Goal: Communication & Community: Participate in discussion

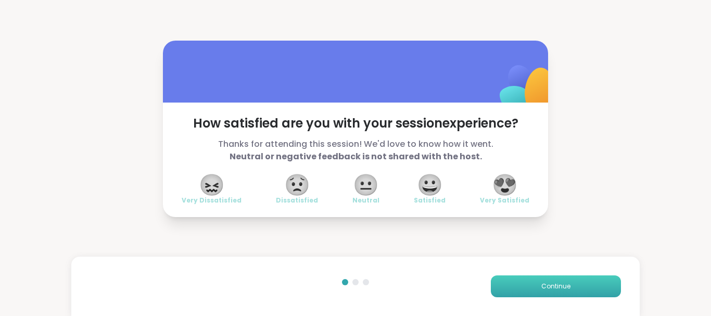
click at [543, 279] on button "Continue" at bounding box center [556, 286] width 130 height 22
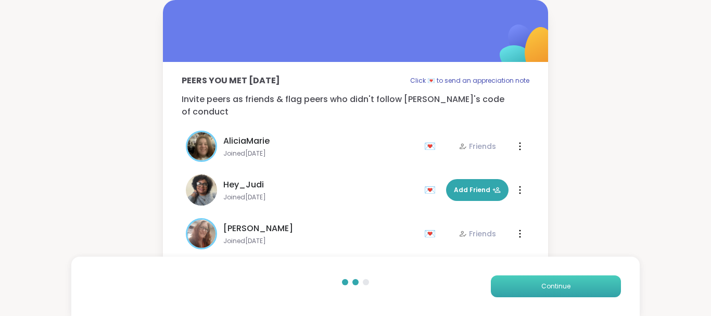
click at [543, 279] on button "Continue" at bounding box center [556, 286] width 130 height 22
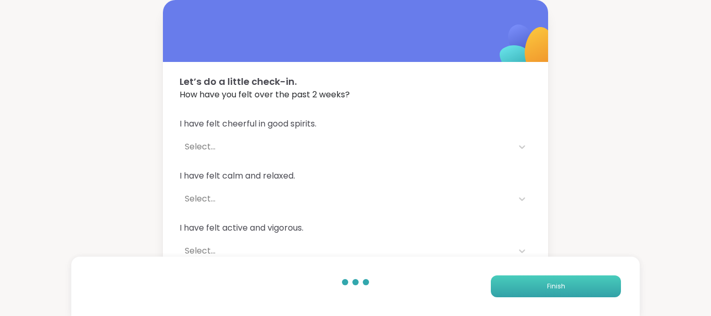
click at [543, 279] on button "Finish" at bounding box center [556, 286] width 130 height 22
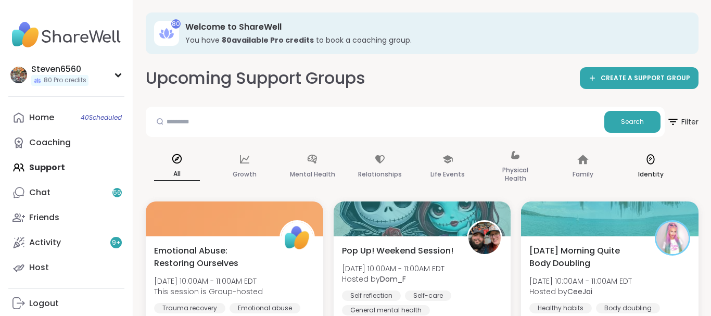
click at [671, 172] on div "Identity" at bounding box center [651, 167] width 62 height 52
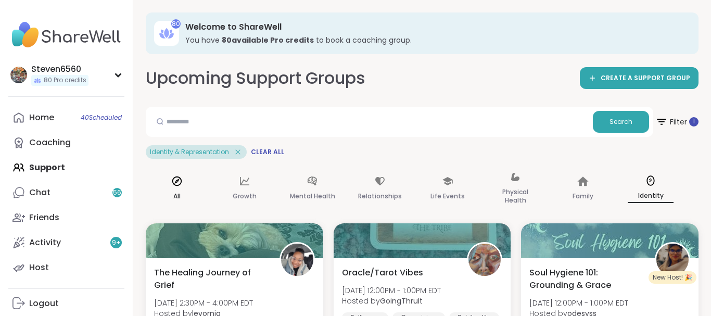
click at [170, 183] on div "All" at bounding box center [177, 189] width 62 height 52
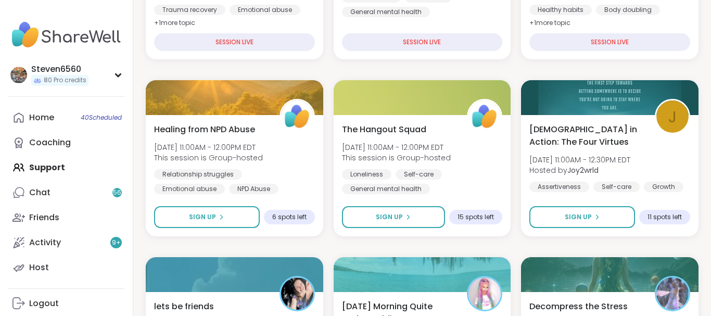
scroll to position [597, 0]
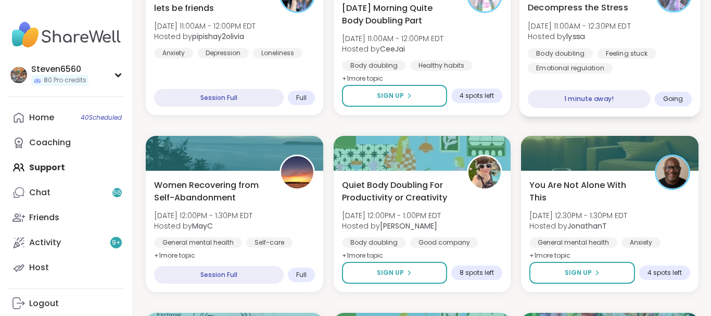
click at [601, 47] on div "Decompress the Stress Sat, Sep 13 | 11:00AM - 12:30PM EDT Hosted by lyssa Body …" at bounding box center [610, 37] width 164 height 72
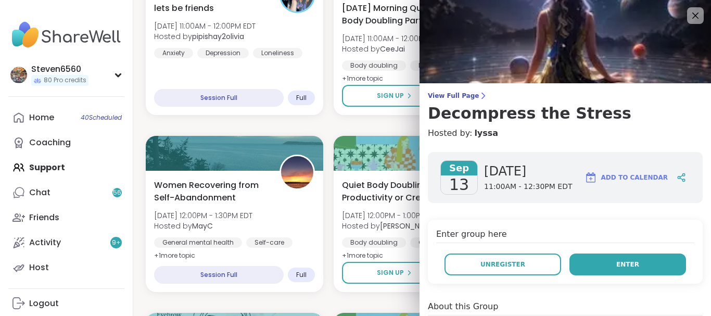
click at [600, 264] on button "Enter" at bounding box center [628, 265] width 117 height 22
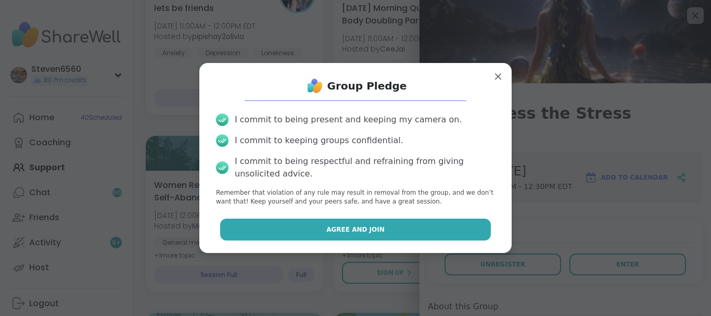
click at [328, 224] on button "Agree and Join" at bounding box center [355, 230] width 271 height 22
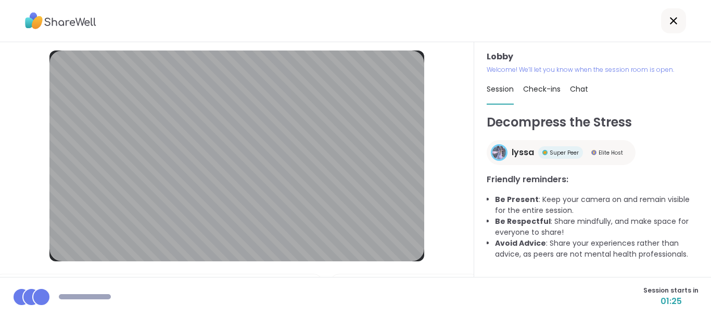
click at [483, 270] on div "Lobby Welcome! We’ll let you know when the session room is open. Session Check-…" at bounding box center [592, 159] width 237 height 235
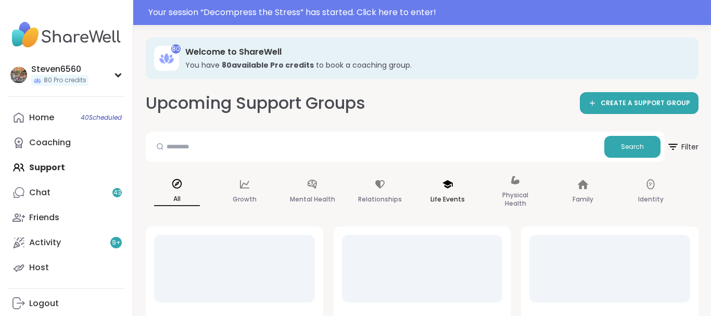
click at [463, 214] on div "Life Events" at bounding box center [447, 192] width 62 height 52
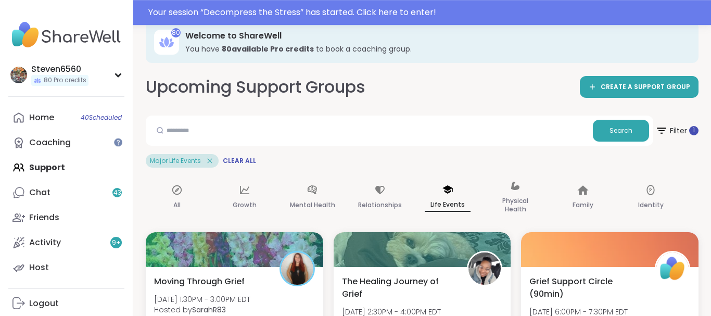
scroll to position [27, 0]
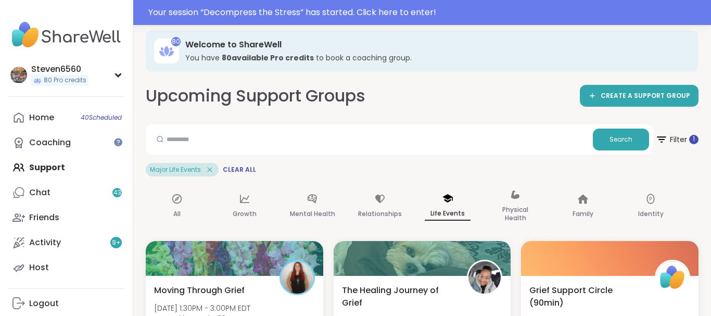
drag, startPoint x: 708, startPoint y: 3, endPoint x: 707, endPoint y: 92, distance: 88.5
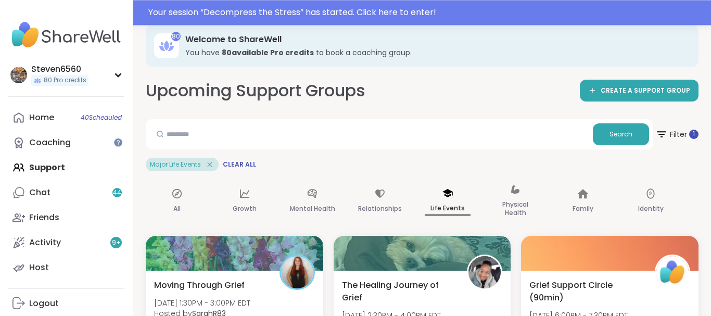
scroll to position [0, 0]
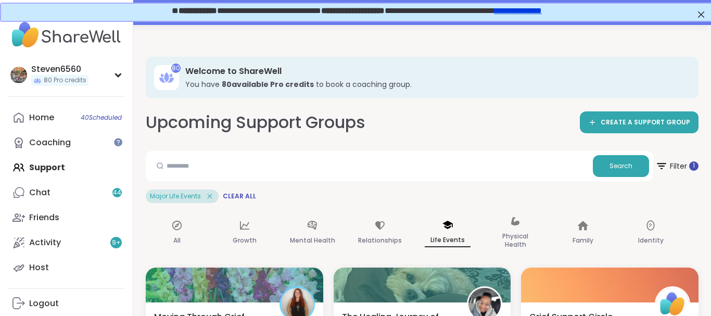
click at [542, 86] on h3 "You have 80 available Pro credit s to book a coaching group." at bounding box center [434, 84] width 499 height 10
click at [54, 166] on div "Home 40 Scheduled Coaching Support Chat 44 Friends Activity 9 + Host" at bounding box center [66, 192] width 116 height 175
click at [174, 234] on div "All" at bounding box center [177, 233] width 62 height 52
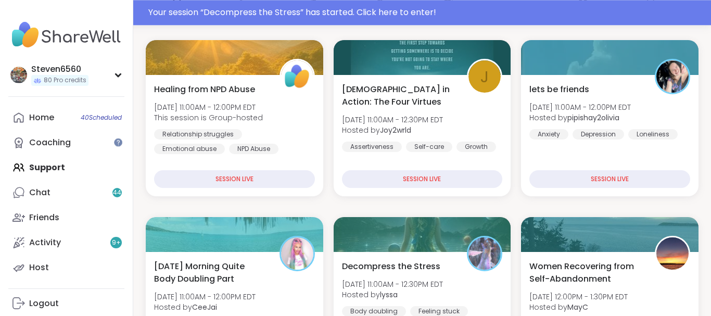
scroll to position [212, 0]
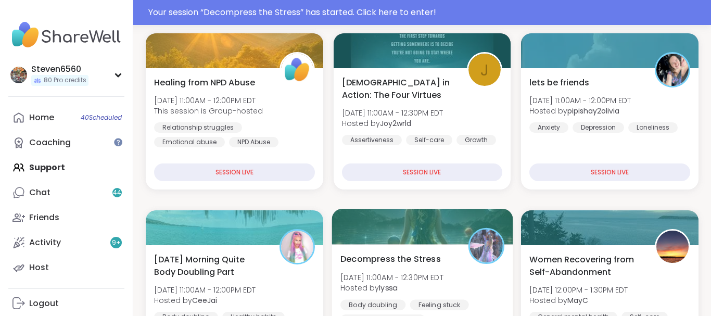
click at [463, 292] on div "Decompress the Stress [DATE] 11:00AM - 12:30PM EDT Hosted by lyssa Body doublin…" at bounding box center [422, 289] width 164 height 72
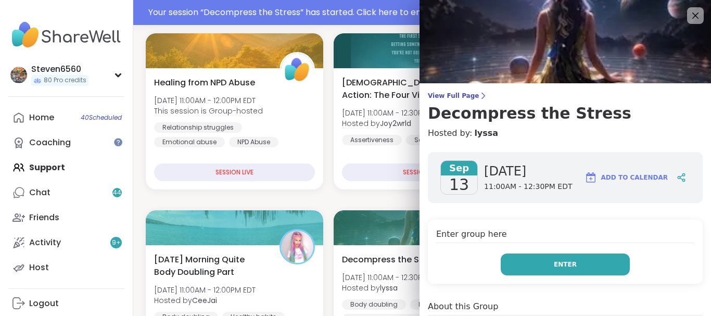
click at [574, 261] on span "Enter" at bounding box center [565, 264] width 23 height 9
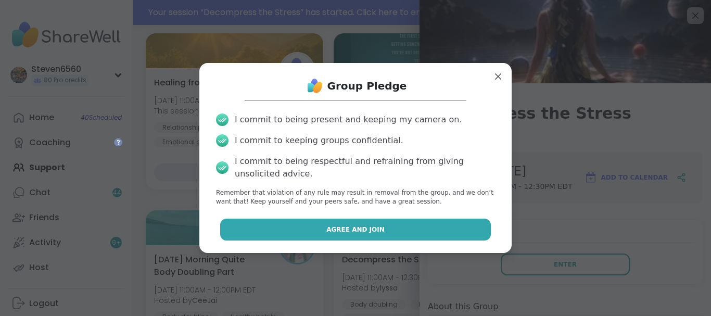
click at [427, 236] on button "Agree and Join" at bounding box center [355, 230] width 271 height 22
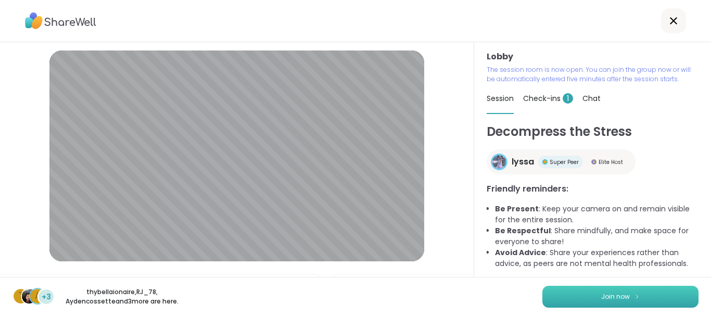
click at [602, 291] on button "Join now" at bounding box center [620, 297] width 156 height 22
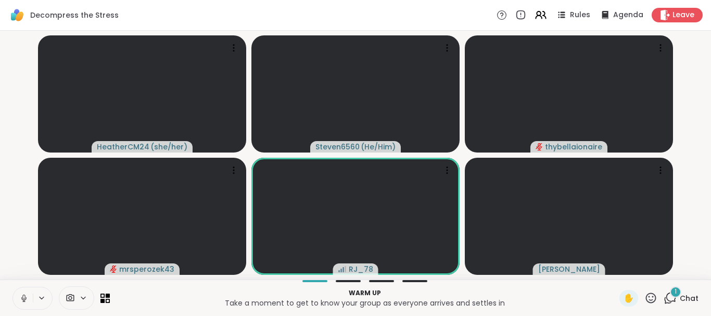
click at [685, 295] on span "Chat" at bounding box center [689, 298] width 19 height 10
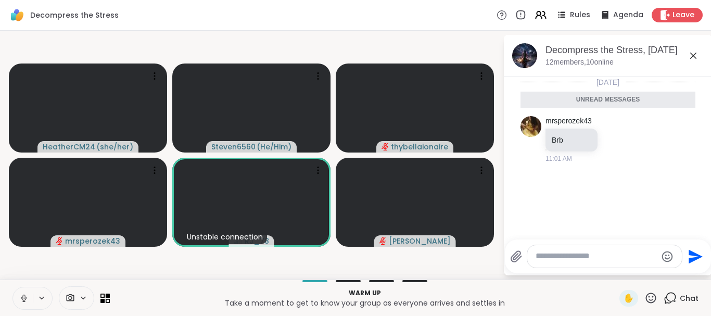
click at [272, 270] on video-player-container "HeatherCM24 ( she/her ) Steven6560 ( He/Him ) thybellaionaire mrsperozek43 Unst…" at bounding box center [251, 155] width 490 height 241
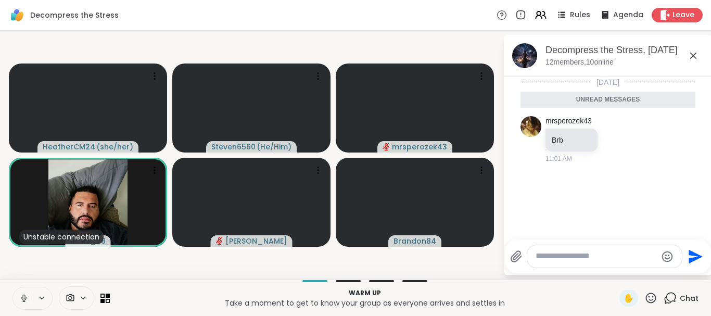
click at [24, 295] on icon at bounding box center [23, 298] width 9 height 9
click at [542, 18] on icon at bounding box center [539, 17] width 6 height 3
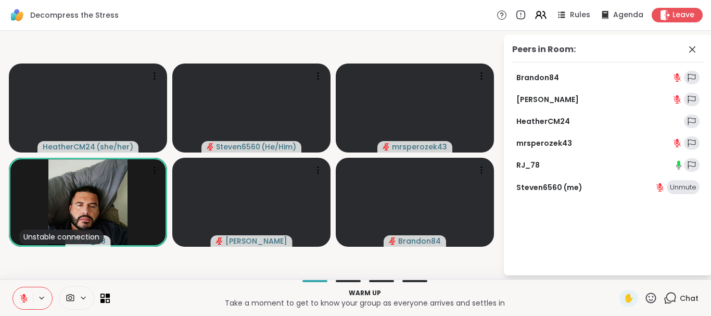
click at [494, 39] on video-player-container "HeatherCM24 ( she/her ) Steven6560 ( He/Him ) mrsperozek43 Unstable connection …" at bounding box center [251, 155] width 490 height 241
click at [577, 240] on div "Peers in Room: Brandon84 Cyndy HeatherCM24 mrsperozek43 RJ_78 Steven6560 (me) U…" at bounding box center [608, 155] width 208 height 241
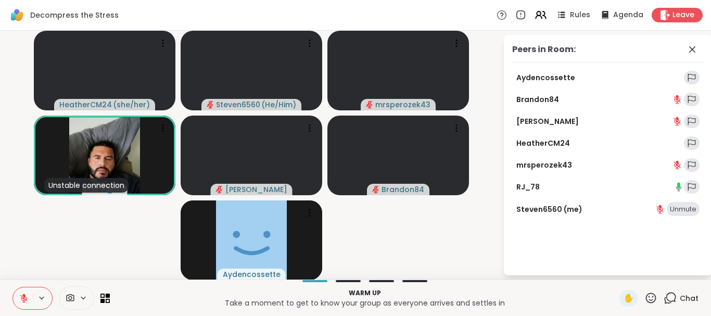
click at [570, 234] on div "Peers in Room: Aydencossette Brandon84 Cyndy HeatherCM24 mrsperozek43 RJ_78 Ste…" at bounding box center [608, 155] width 208 height 241
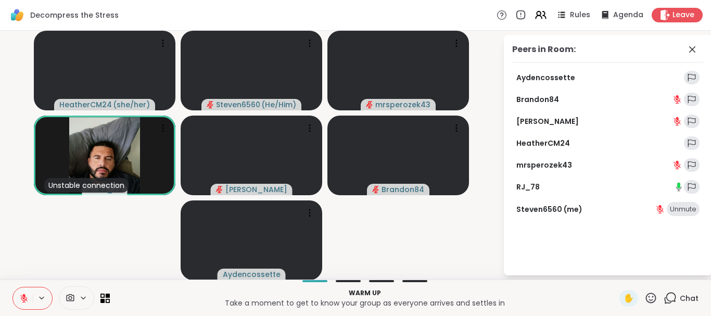
click at [570, 234] on div "Peers in Room: Aydencossette Brandon84 Cyndy HeatherCM24 mrsperozek43 RJ_78 Ste…" at bounding box center [608, 155] width 208 height 241
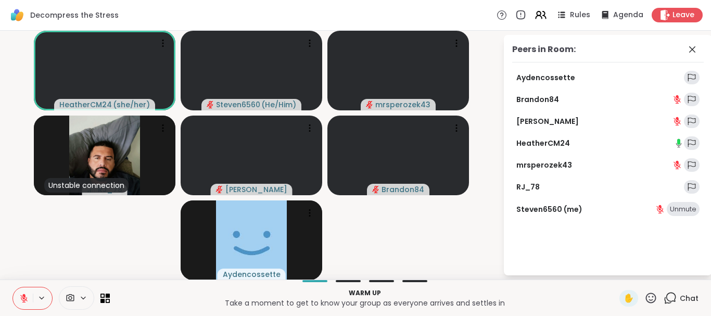
click at [570, 234] on div "Peers in Room: Aydencossette Brandon84 Cyndy HeatherCM24 mrsperozek43 RJ_78 Ste…" at bounding box center [608, 155] width 208 height 241
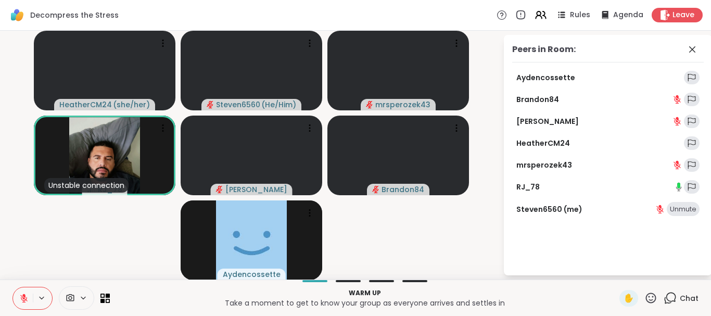
click at [570, 234] on div "Peers in Room: Aydencossette Brandon84 Cyndy HeatherCM24 mrsperozek43 RJ_78 Ste…" at bounding box center [608, 155] width 208 height 241
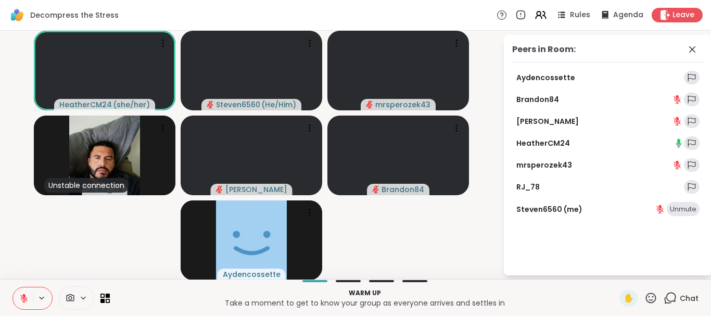
click at [547, 240] on div "Peers in Room: Aydencossette Brandon84 Cyndy HeatherCM24 mrsperozek43 RJ_78 Ste…" at bounding box center [608, 155] width 208 height 241
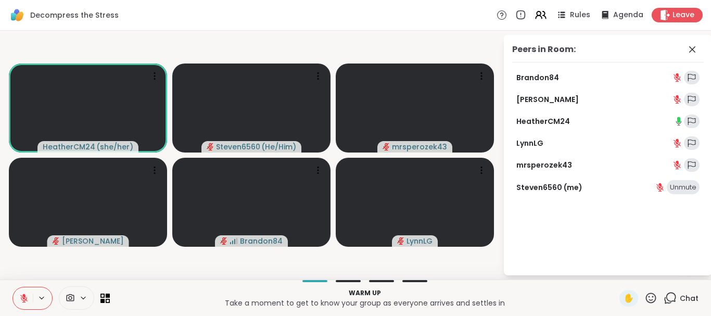
click at [22, 299] on icon at bounding box center [23, 298] width 9 height 9
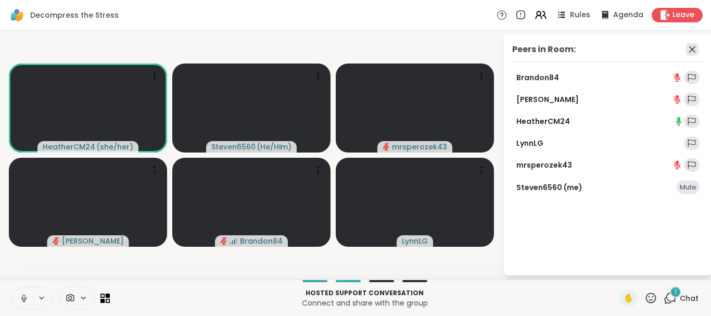
click at [691, 48] on icon at bounding box center [692, 49] width 6 height 6
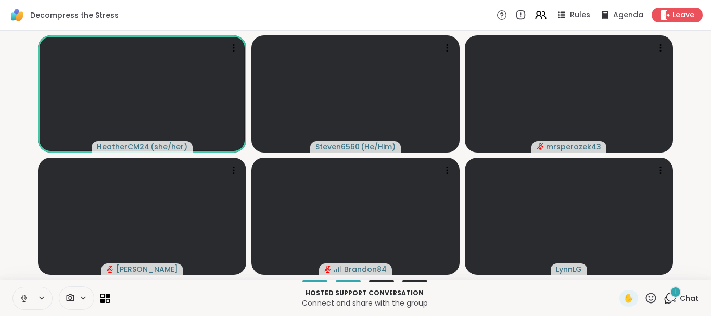
click at [683, 294] on span "Chat" at bounding box center [689, 298] width 19 height 10
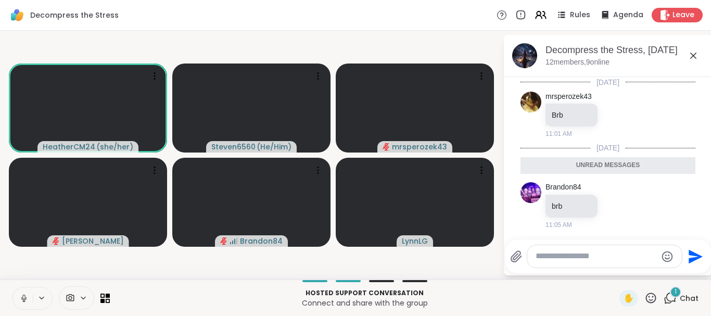
scroll to position [1, 0]
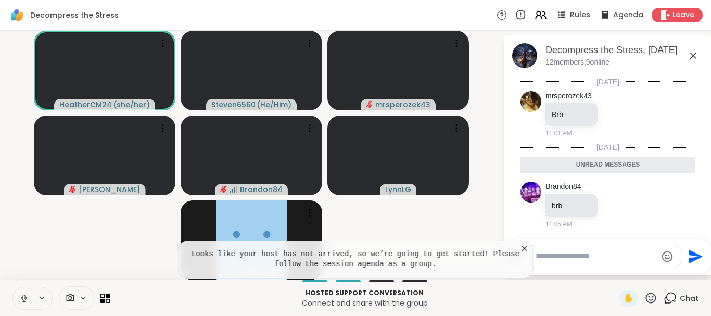
click at [526, 248] on icon at bounding box center [525, 248] width 10 height 10
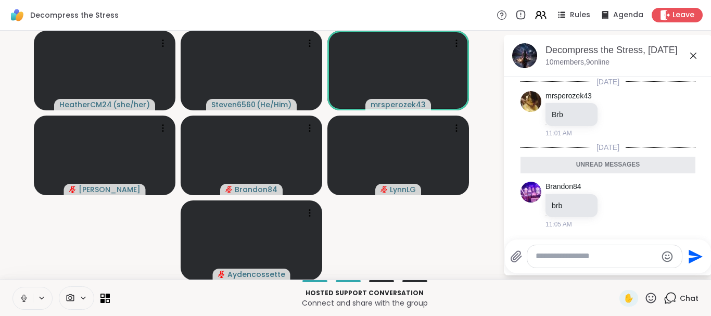
click at [460, 251] on video-player-container "HeatherCM24 ( she/her ) Steven6560 ( He/Him ) mrsperozek43 Cyndy Brandon84 Lynn…" at bounding box center [251, 155] width 490 height 241
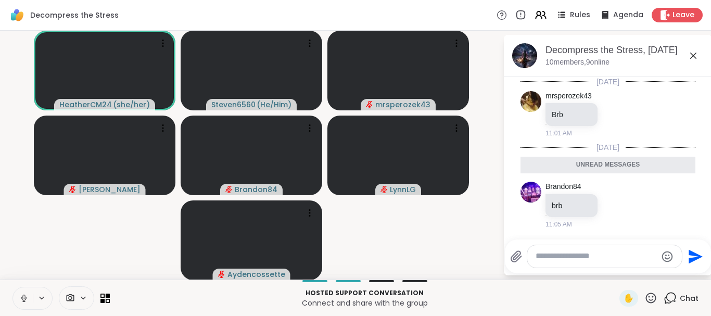
click at [26, 300] on icon at bounding box center [23, 298] width 5 height 3
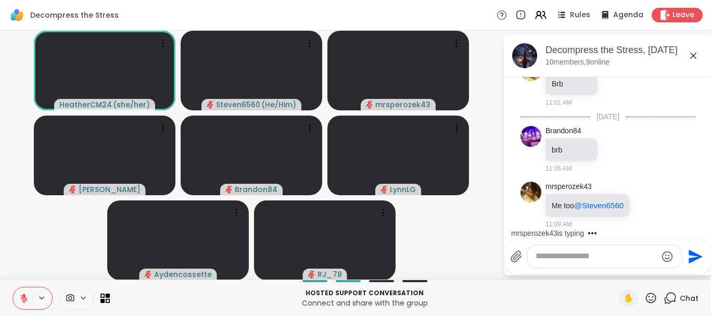
scroll to position [86, 0]
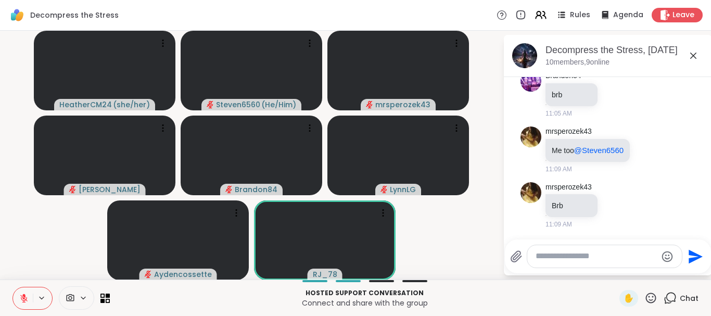
click at [521, 280] on div at bounding box center [364, 281] width 497 height 2
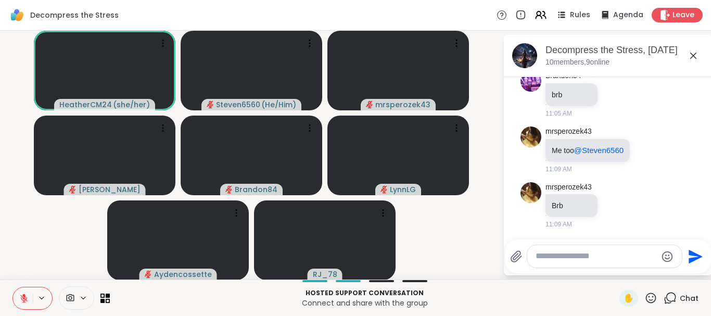
click at [490, 230] on video-player-container "HeatherCM24 ( she/her ) Steven6560 ( He/Him ) mrsperozek43 Cyndy Brandon84 Lynn…" at bounding box center [251, 155] width 490 height 241
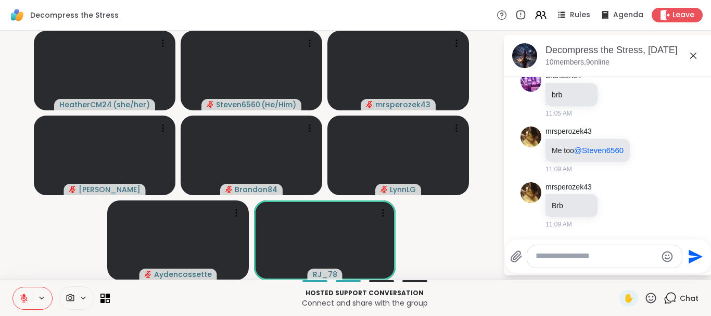
click at [650, 299] on icon at bounding box center [651, 298] width 13 height 13
click at [639, 270] on span "👍" at bounding box center [643, 270] width 10 height 12
click at [652, 296] on icon at bounding box center [651, 298] width 13 height 13
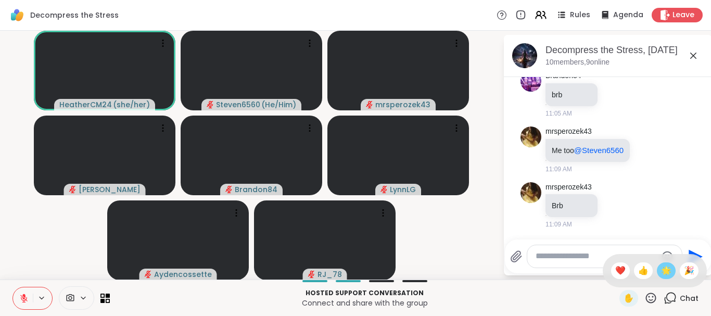
click at [664, 271] on span "🌟" at bounding box center [666, 270] width 10 height 12
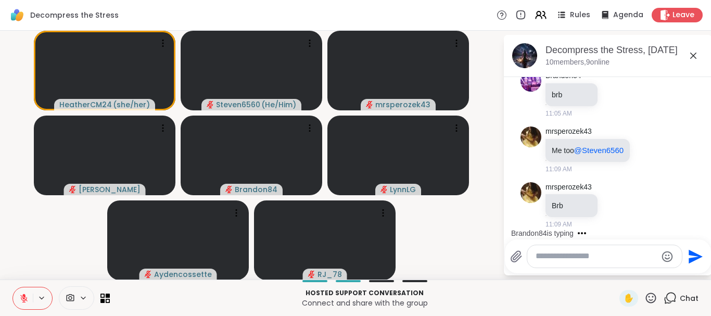
scroll to position [142, 0]
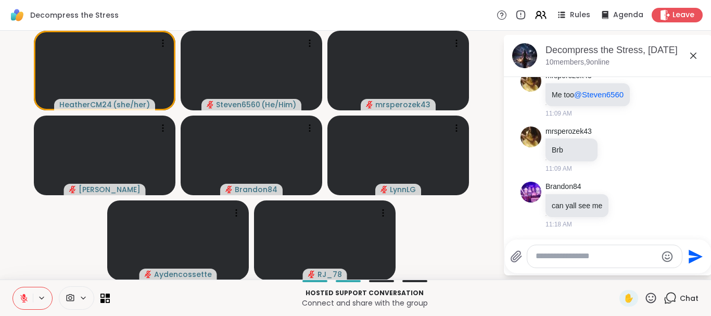
click at [482, 272] on video-player-container "HeatherCM24 ( she/her ) Steven6560 ( He/Him ) mrsperozek43 Cyndy Brandon84 Lynn…" at bounding box center [251, 155] width 490 height 241
click at [554, 260] on textarea "Type your message" at bounding box center [596, 256] width 121 height 11
type textarea "***"
click at [694, 261] on icon "Send" at bounding box center [697, 256] width 14 height 14
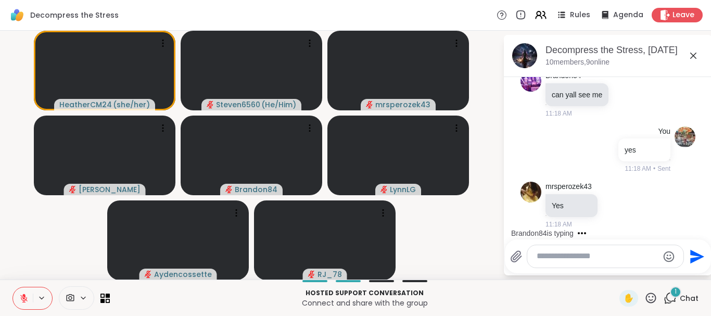
scroll to position [309, 0]
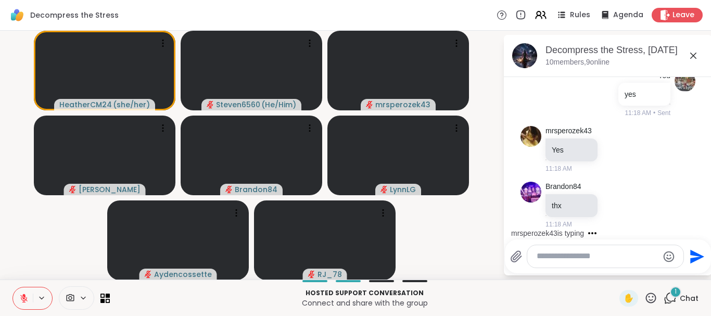
click at [560, 257] on textarea "Type your message" at bounding box center [597, 256] width 121 height 11
type textarea "**********"
click at [689, 254] on icon "Send" at bounding box center [696, 256] width 17 height 17
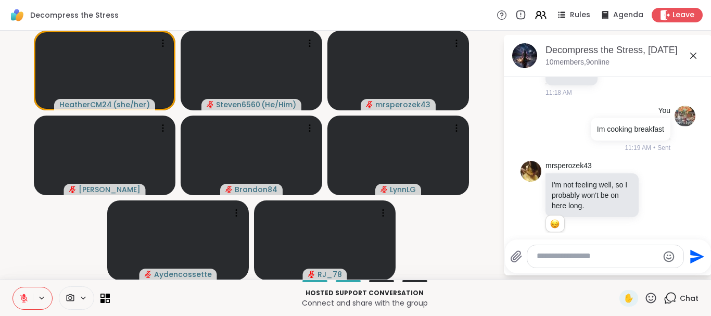
scroll to position [456, 0]
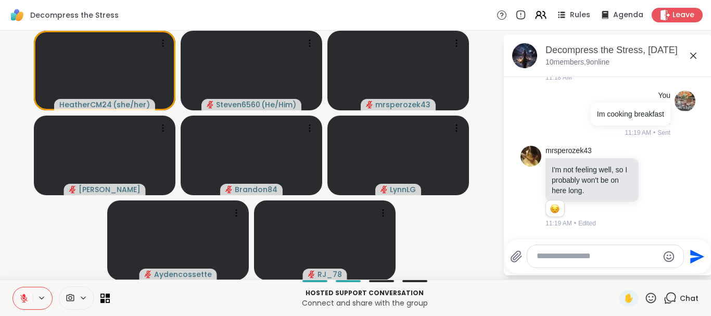
click at [576, 257] on textarea "Type your message" at bounding box center [597, 256] width 121 height 11
type textarea "**********"
click at [696, 247] on icon "Send" at bounding box center [696, 253] width 17 height 17
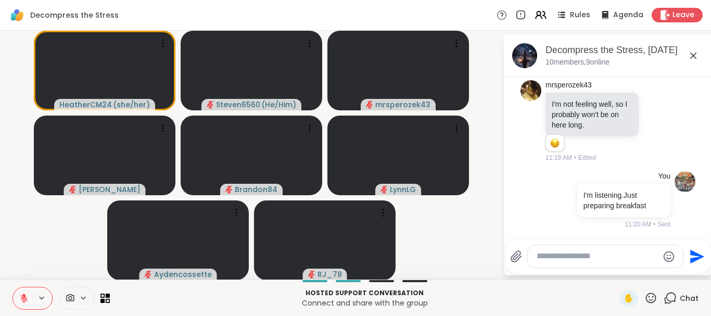
click at [696, 247] on button "Send" at bounding box center [695, 256] width 23 height 23
click at [650, 295] on icon at bounding box center [651, 298] width 13 height 13
click at [620, 268] on span "❤️" at bounding box center [620, 270] width 10 height 12
click at [651, 296] on icon at bounding box center [651, 298] width 13 height 13
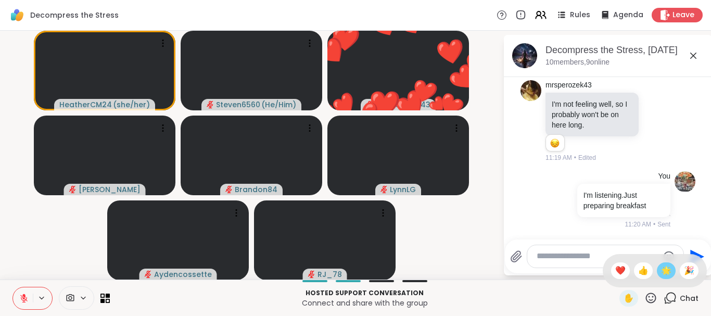
click at [664, 270] on span "🌟" at bounding box center [666, 270] width 10 height 12
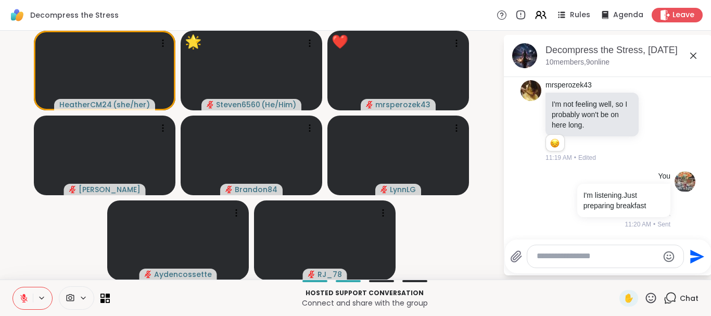
click at [652, 299] on icon at bounding box center [651, 298] width 13 height 13
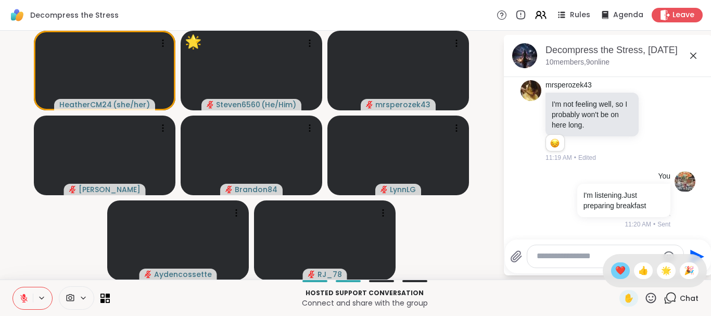
click at [622, 270] on span "❤️" at bounding box center [620, 270] width 10 height 12
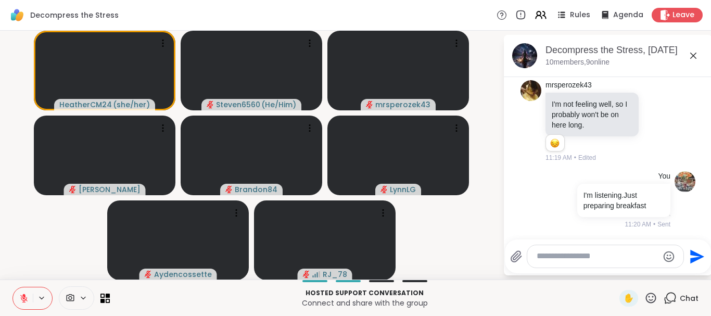
click at [650, 298] on icon at bounding box center [651, 298] width 13 height 13
click at [668, 264] on span "🌟" at bounding box center [666, 270] width 10 height 12
click at [651, 293] on icon at bounding box center [651, 298] width 13 height 13
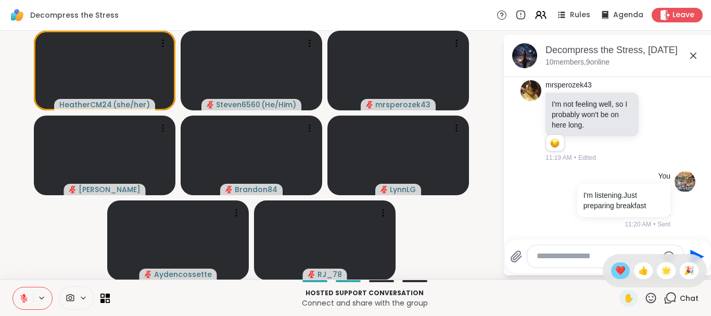
click at [619, 269] on span "❤️" at bounding box center [620, 270] width 10 height 12
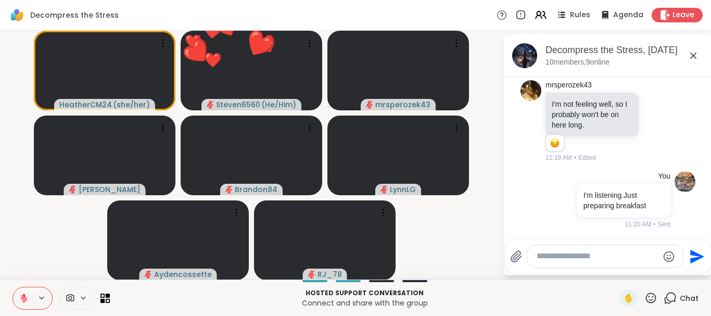
click at [619, 269] on div "Send" at bounding box center [608, 256] width 206 height 34
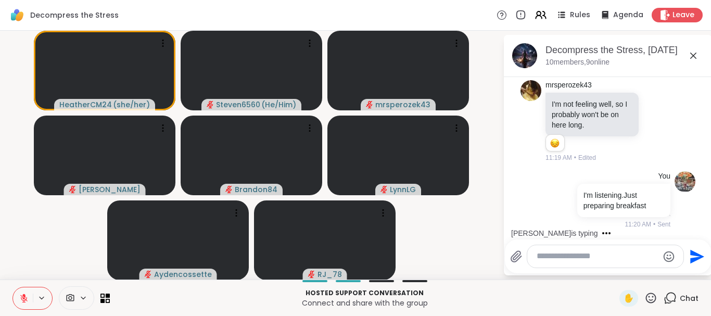
click at [650, 297] on icon at bounding box center [651, 298] width 10 height 10
click at [621, 270] on span "❤️" at bounding box center [620, 270] width 10 height 12
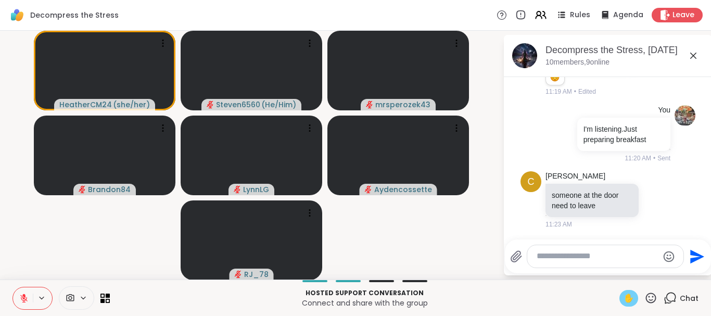
click at [627, 300] on span "✋" at bounding box center [629, 298] width 10 height 12
click at [26, 289] on button at bounding box center [23, 298] width 20 height 22
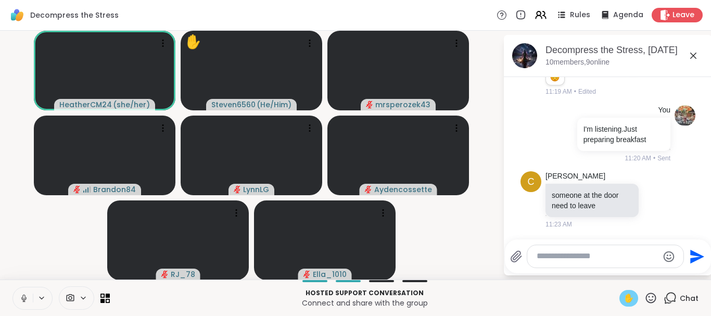
click at [620, 297] on div "✋" at bounding box center [629, 298] width 19 height 17
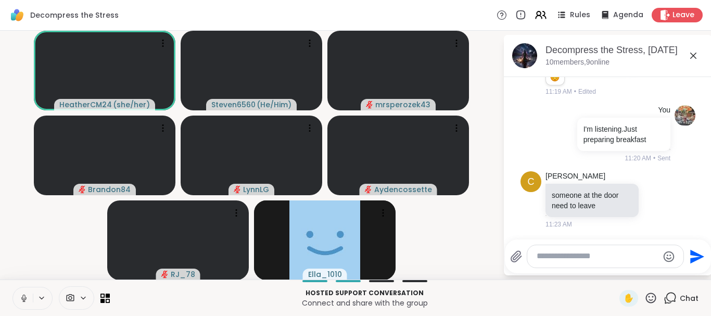
click at [24, 297] on icon at bounding box center [23, 298] width 9 height 9
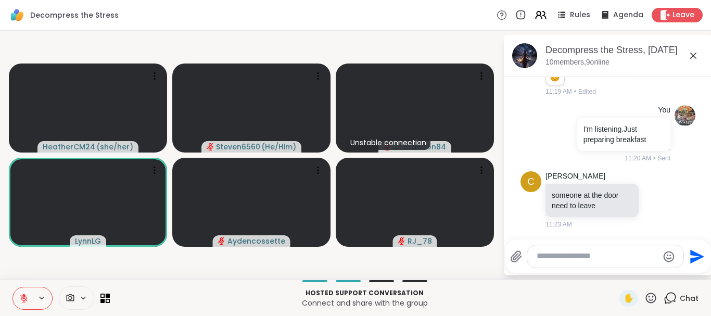
click at [493, 281] on div at bounding box center [364, 281] width 497 height 2
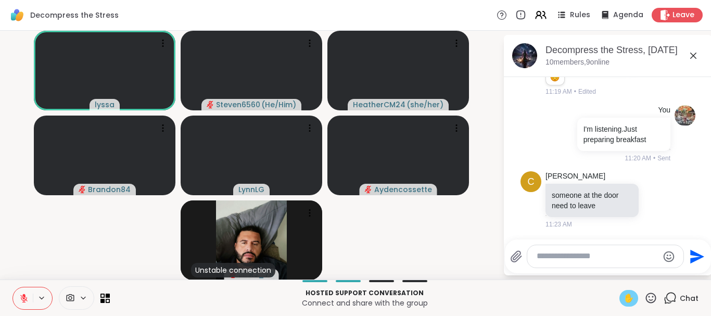
click at [631, 295] on span "✋" at bounding box center [629, 298] width 10 height 12
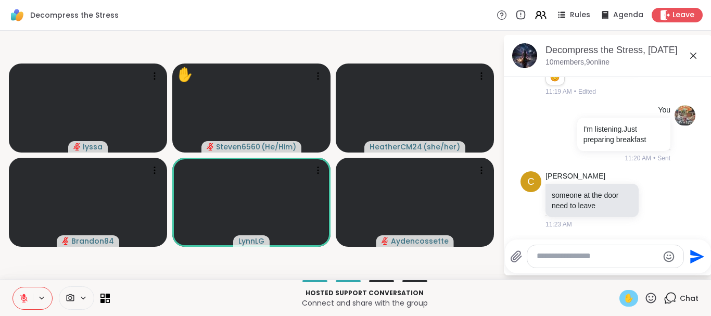
click at [60, 279] on div "lyssa ✋ Steven6560 ( He/Him ) HeatherCM24 ( she/her ) Brandon84 LynnLG Aydencos…" at bounding box center [355, 155] width 711 height 249
click at [56, 280] on div "Hosted support conversation Connect and share with the group ✋ Chat" at bounding box center [355, 298] width 711 height 36
click at [27, 290] on button at bounding box center [23, 298] width 20 height 22
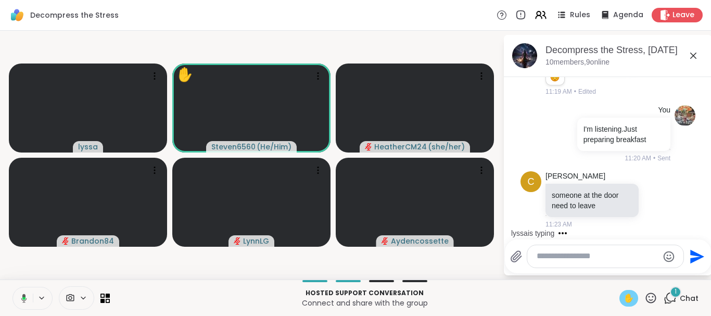
scroll to position [653, 0]
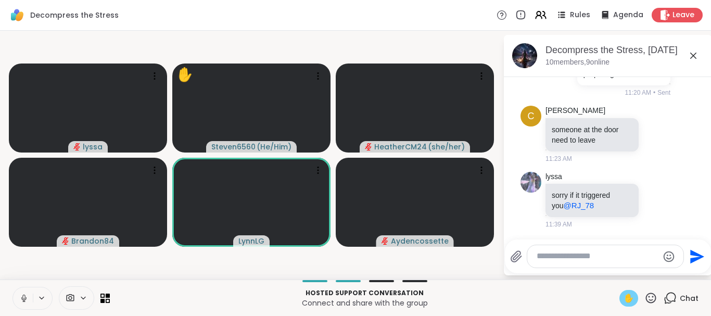
click at [625, 293] on span "✋" at bounding box center [629, 298] width 10 height 12
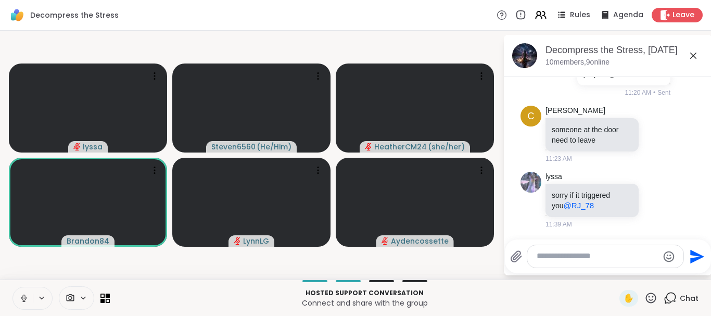
click at [30, 292] on button at bounding box center [23, 298] width 20 height 22
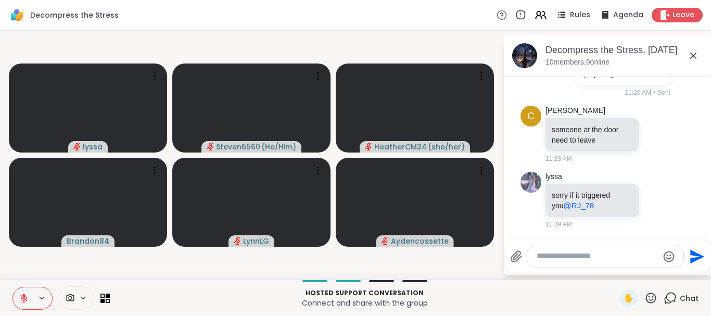
click at [18, 295] on button at bounding box center [23, 298] width 20 height 22
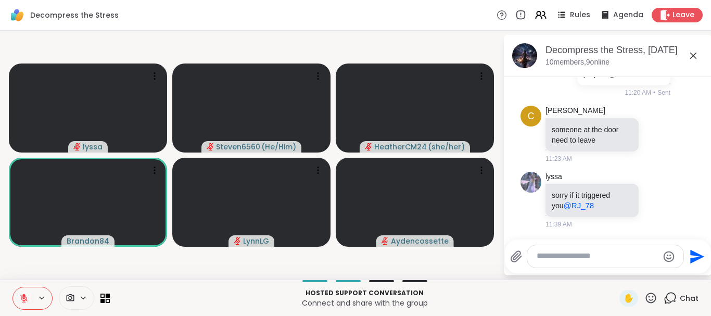
click at [18, 295] on button at bounding box center [23, 298] width 20 height 22
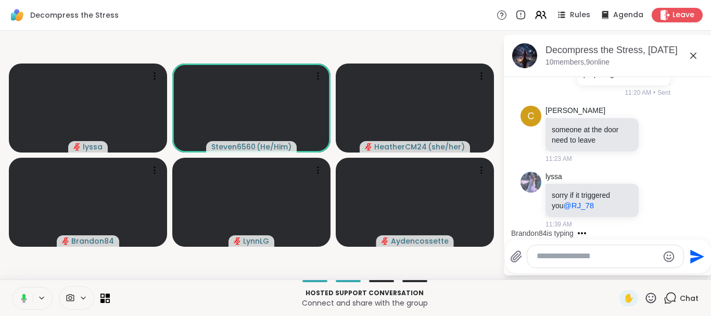
scroll to position [709, 0]
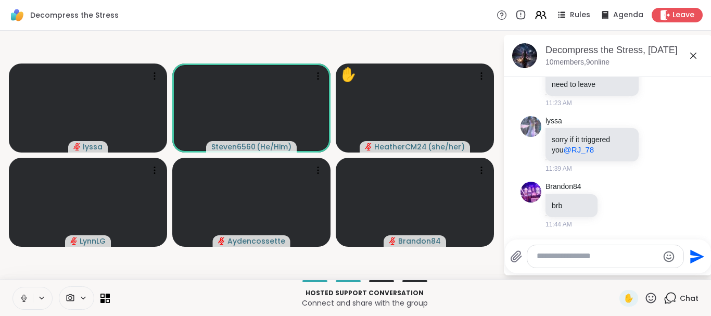
click at [21, 295] on icon at bounding box center [23, 298] width 9 height 9
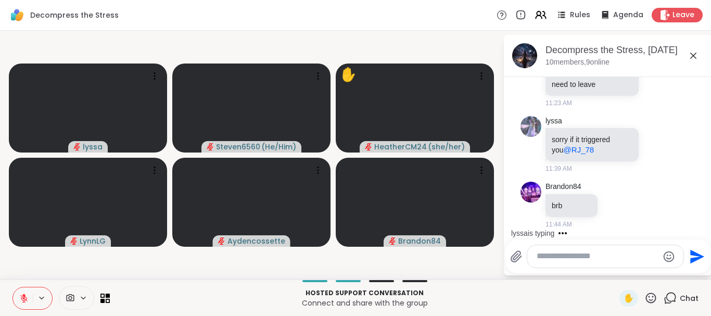
scroll to position [764, 0]
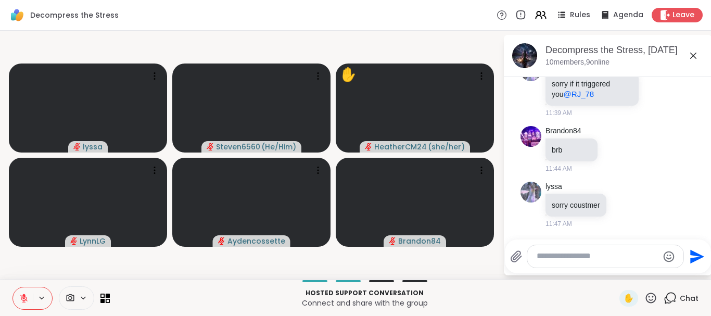
click at [21, 295] on icon at bounding box center [23, 298] width 9 height 9
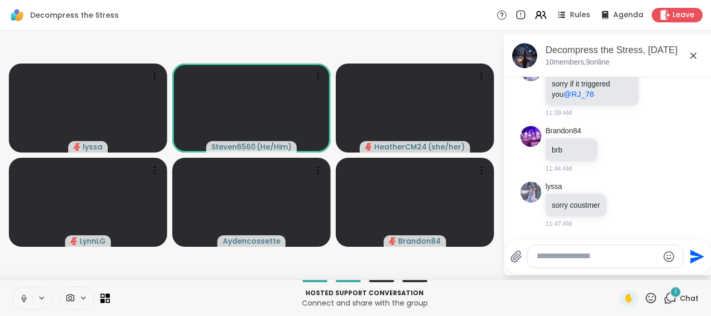
scroll to position [882, 0]
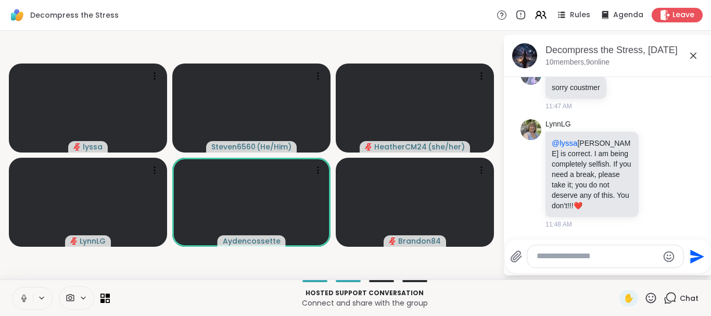
click at [21, 295] on icon at bounding box center [23, 298] width 9 height 9
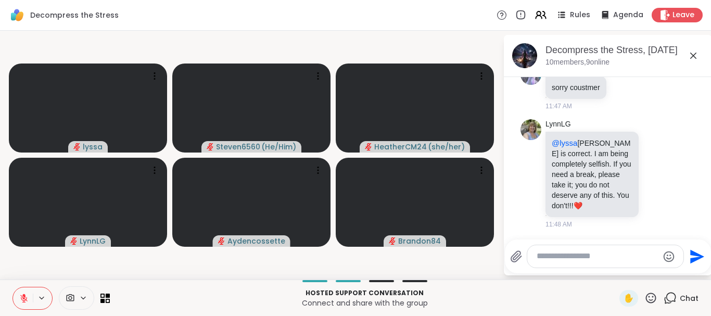
click at [21, 295] on icon at bounding box center [23, 298] width 9 height 9
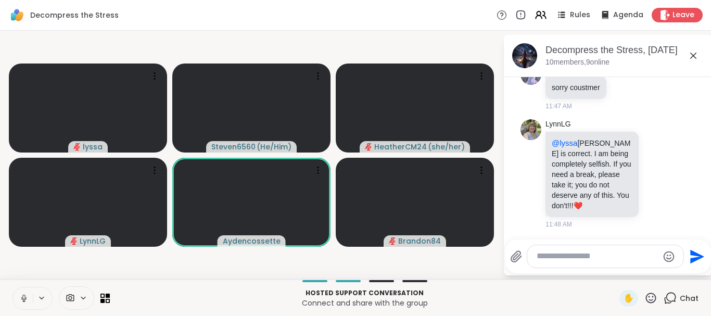
click at [21, 295] on icon at bounding box center [23, 298] width 9 height 9
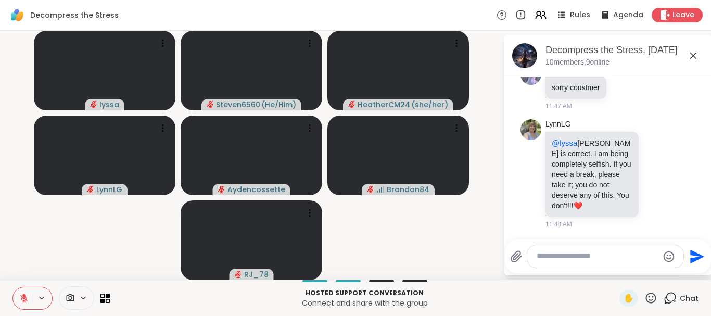
click at [21, 295] on icon at bounding box center [23, 298] width 9 height 9
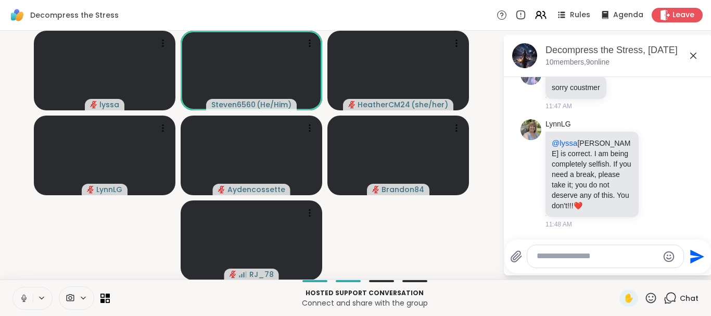
click at [21, 295] on icon at bounding box center [23, 298] width 9 height 9
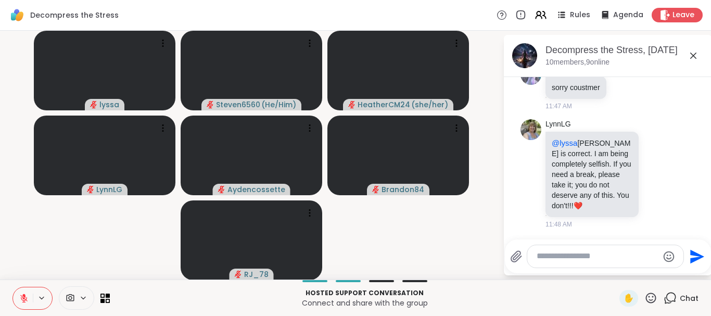
click at [23, 297] on icon at bounding box center [23, 298] width 7 height 7
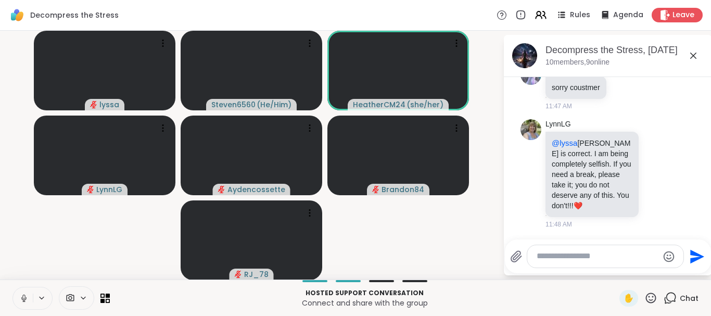
click at [23, 297] on icon at bounding box center [23, 297] width 3 height 5
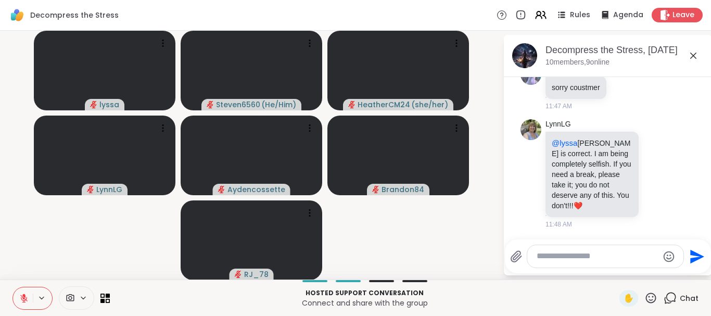
click at [655, 297] on icon at bounding box center [651, 298] width 13 height 13
click at [616, 269] on span "❤️" at bounding box center [620, 270] width 10 height 12
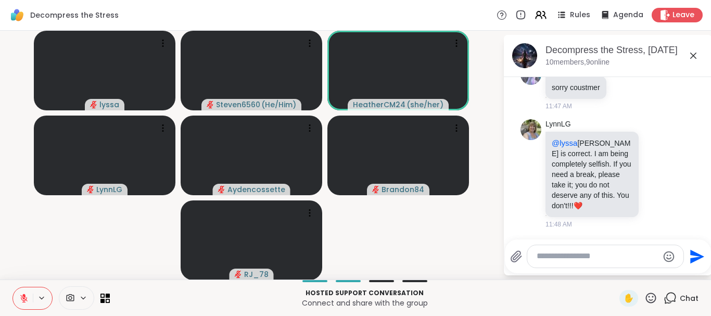
click at [22, 299] on icon at bounding box center [23, 298] width 9 height 9
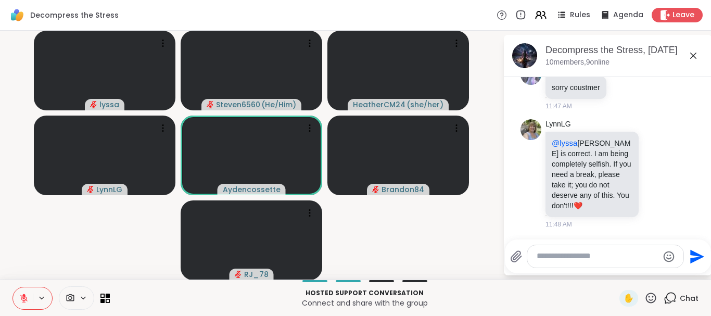
click at [22, 299] on icon at bounding box center [23, 298] width 9 height 9
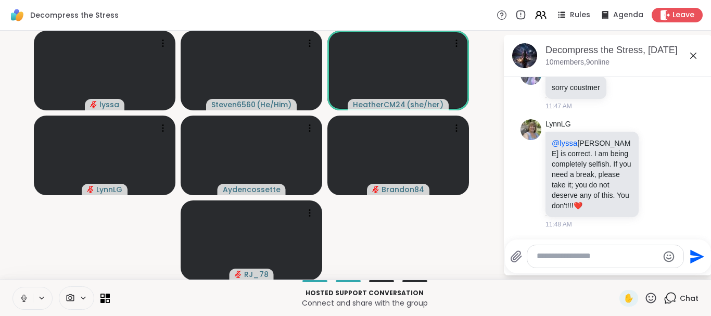
click at [22, 301] on icon at bounding box center [23, 298] width 9 height 9
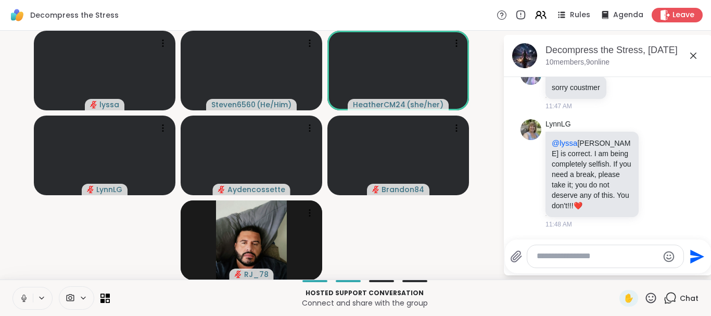
click at [22, 301] on icon at bounding box center [23, 298] width 9 height 9
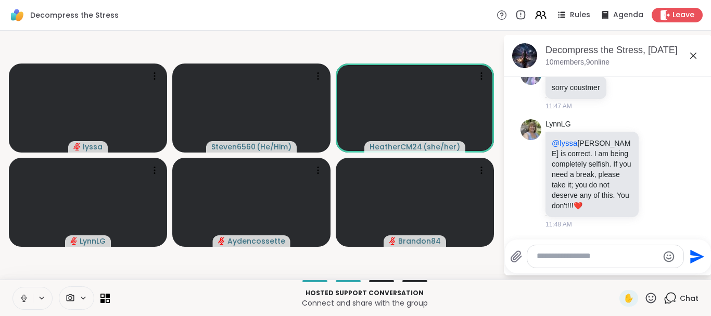
click at [22, 301] on icon at bounding box center [23, 298] width 9 height 9
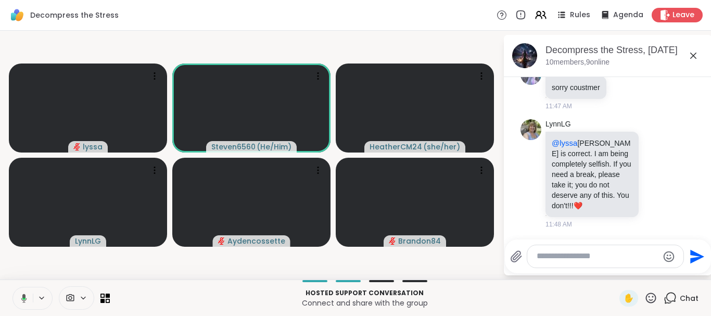
scroll to position [958, 0]
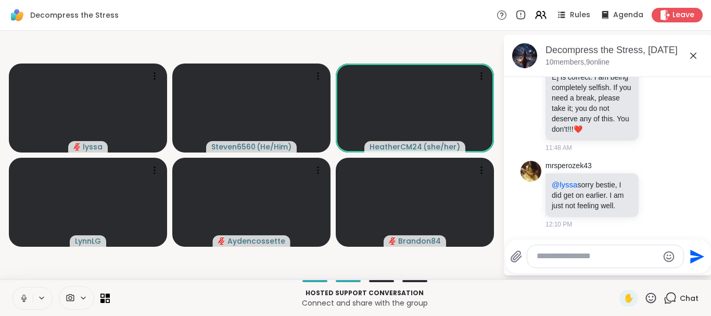
click at [22, 301] on icon at bounding box center [23, 298] width 9 height 9
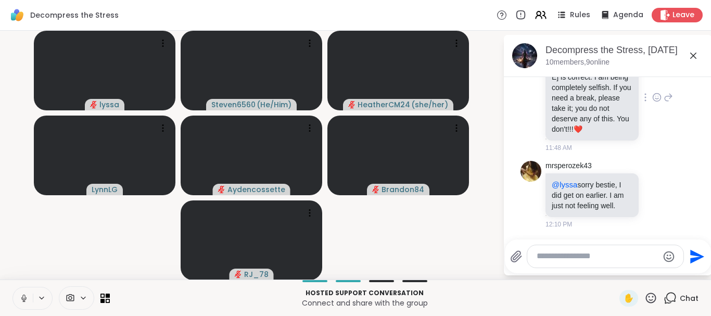
scroll to position [1014, 0]
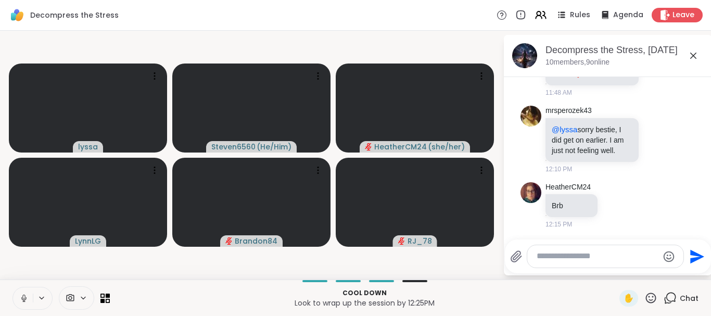
click at [32, 291] on button at bounding box center [23, 298] width 20 height 22
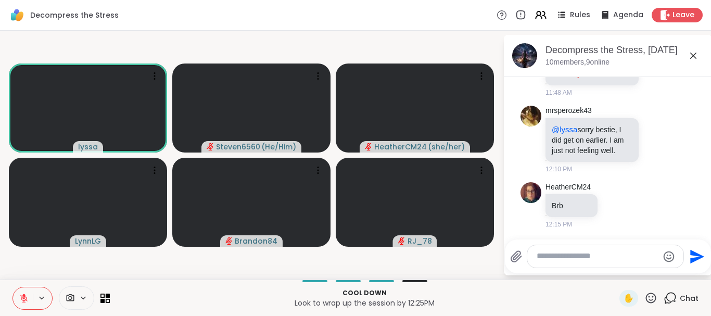
click at [22, 297] on icon at bounding box center [23, 298] width 7 height 7
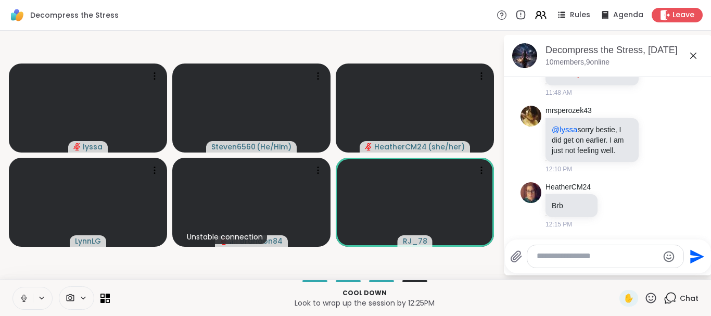
click at [22, 297] on icon at bounding box center [23, 298] width 9 height 9
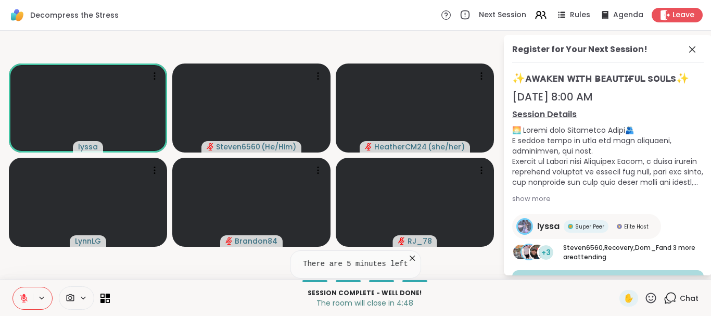
click at [677, 295] on icon at bounding box center [670, 298] width 13 height 13
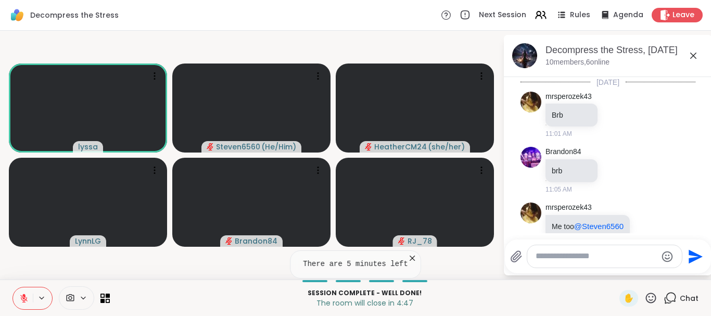
scroll to position [1003, 0]
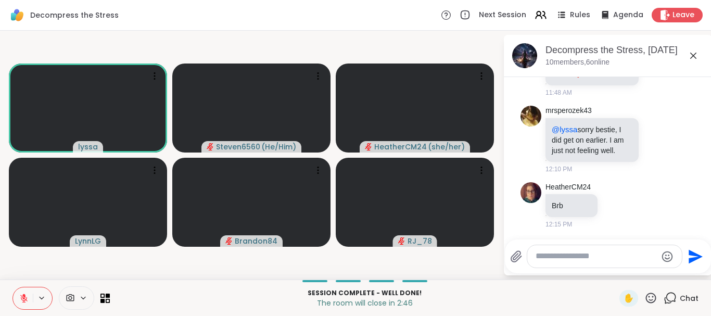
click at [24, 298] on icon at bounding box center [23, 298] width 7 height 7
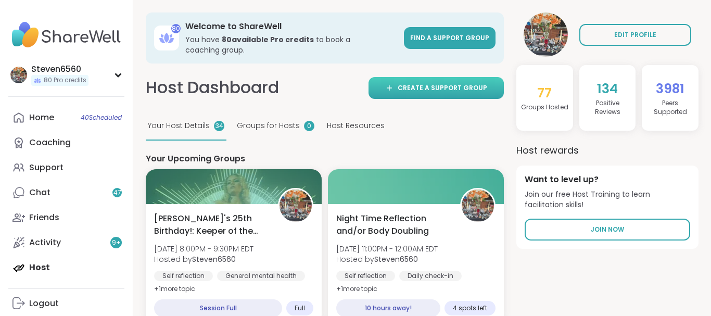
click at [427, 85] on span "Create a support group" at bounding box center [443, 87] width 90 height 9
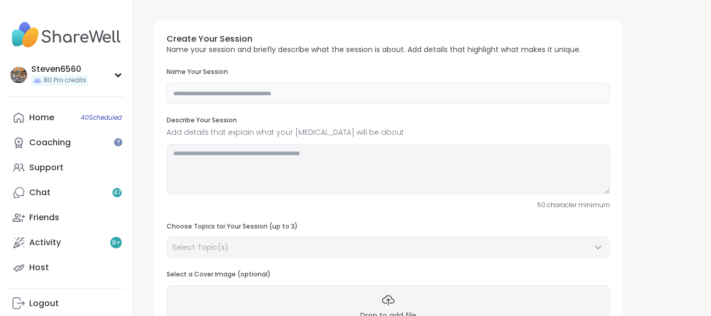
click at [254, 92] on input "text" at bounding box center [389, 93] width 444 height 21
type input "**********"
click at [260, 156] on textarea at bounding box center [389, 169] width 444 height 50
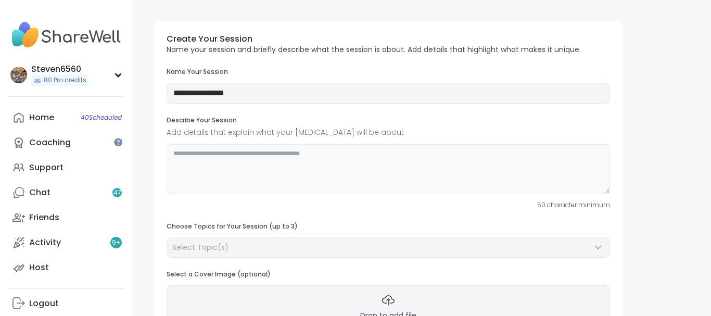
click at [217, 151] on textarea at bounding box center [389, 169] width 444 height 50
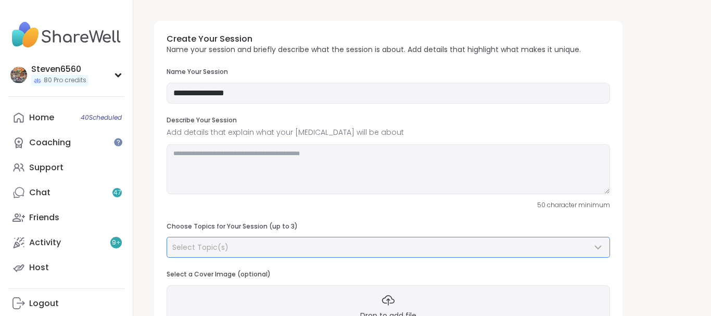
click at [598, 246] on icon at bounding box center [598, 247] width 12 height 12
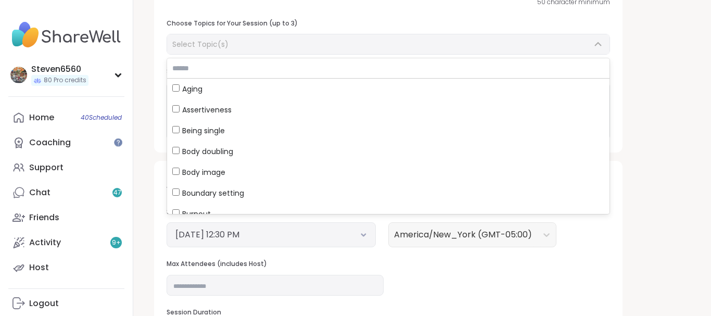
scroll to position [212, 0]
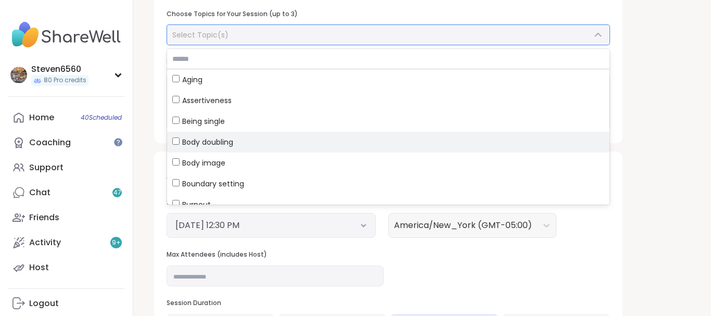
click at [225, 138] on span "Body doubling" at bounding box center [207, 142] width 51 height 10
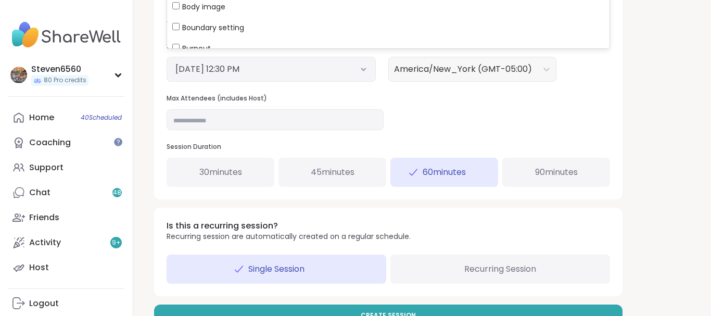
scroll to position [398, 0]
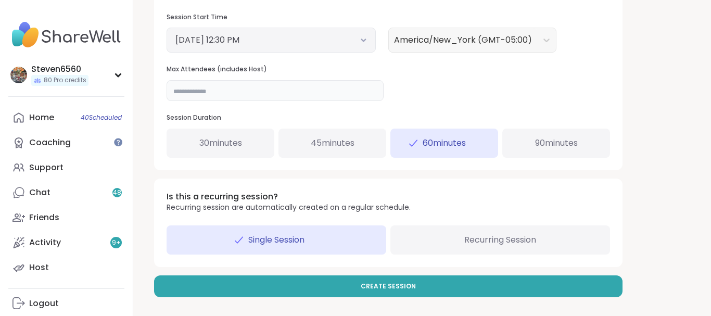
click at [186, 92] on input "**" at bounding box center [275, 90] width 217 height 21
click at [547, 143] on span "90 minutes" at bounding box center [556, 143] width 43 height 12
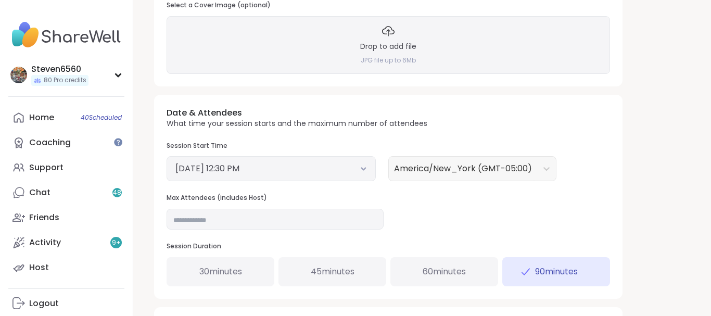
scroll to position [265, 0]
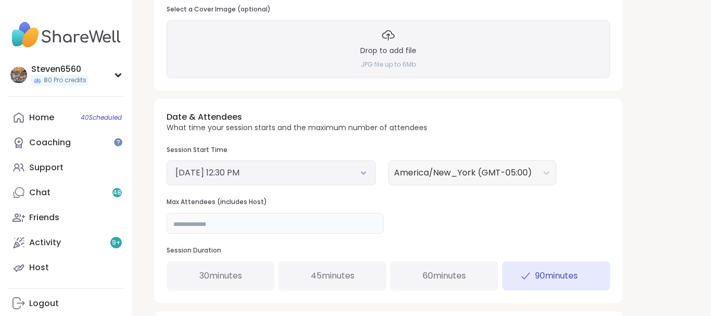
click at [186, 226] on input "**" at bounding box center [275, 223] width 217 height 21
type input "**"
click at [363, 173] on icon at bounding box center [363, 173] width 7 height 4
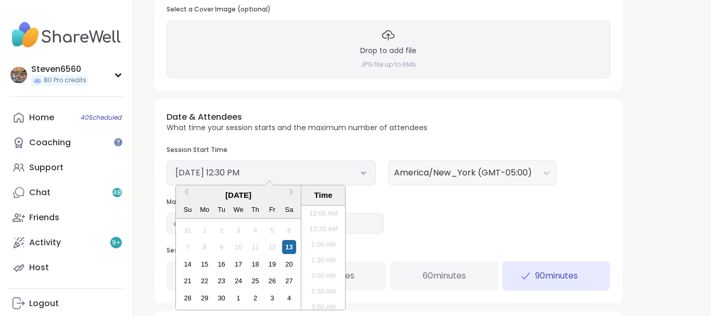
scroll to position [346, 0]
click at [336, 269] on li "1:00 PM" at bounding box center [323, 274] width 44 height 16
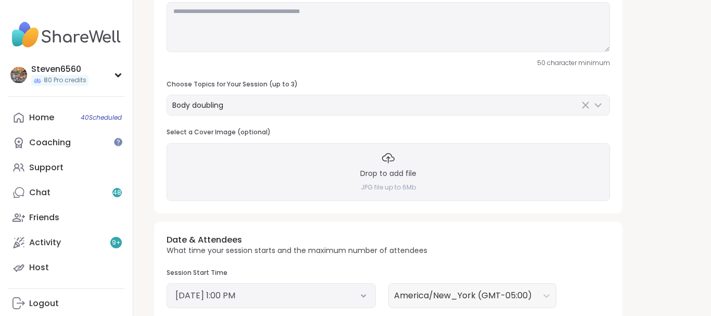
scroll to position [141, 0]
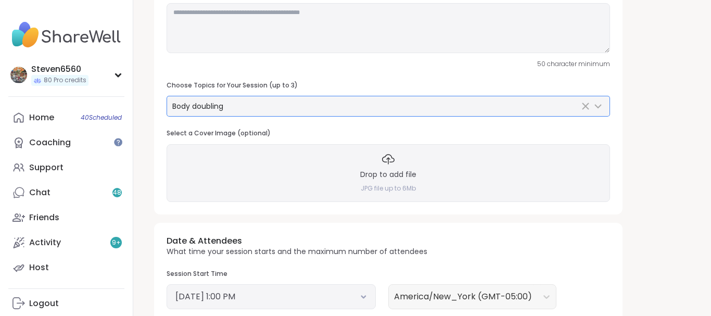
click at [600, 105] on icon at bounding box center [598, 106] width 6 height 3
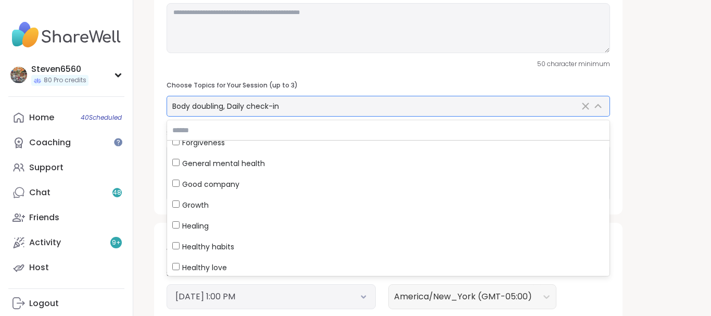
scroll to position [427, 0]
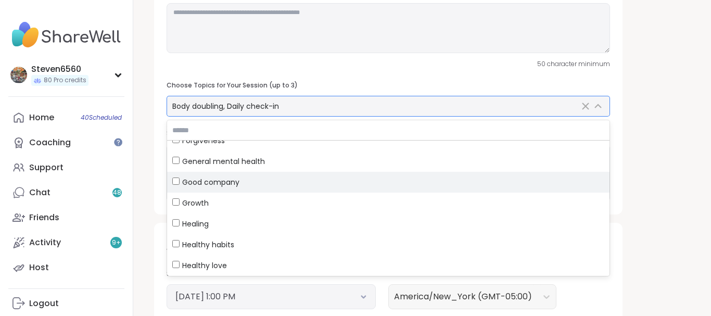
click at [171, 179] on label "Good company" at bounding box center [388, 182] width 443 height 21
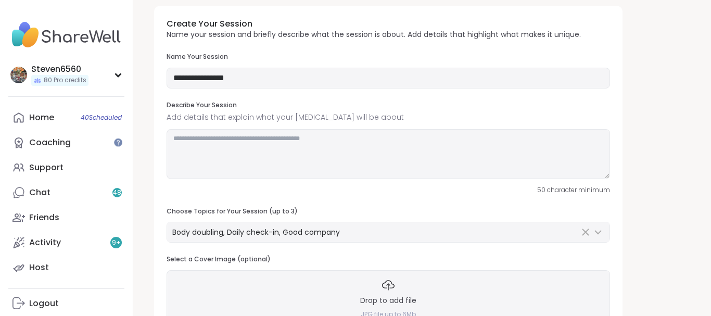
scroll to position [8, 0]
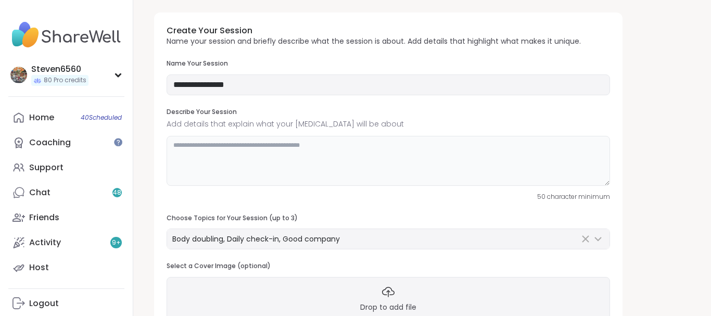
click at [255, 152] on textarea at bounding box center [389, 161] width 444 height 50
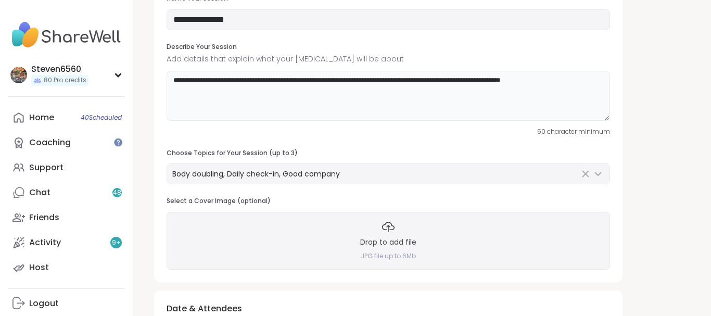
scroll to position [70, 0]
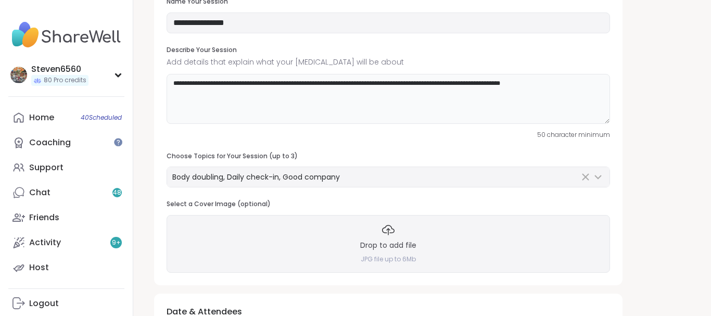
drag, startPoint x: 710, startPoint y: 5, endPoint x: 711, endPoint y: 123, distance: 118.2
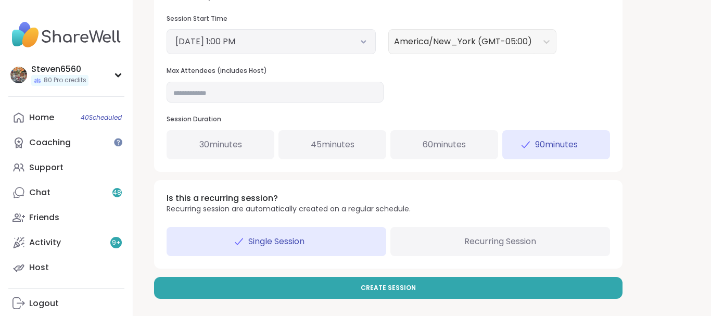
scroll to position [398, 0]
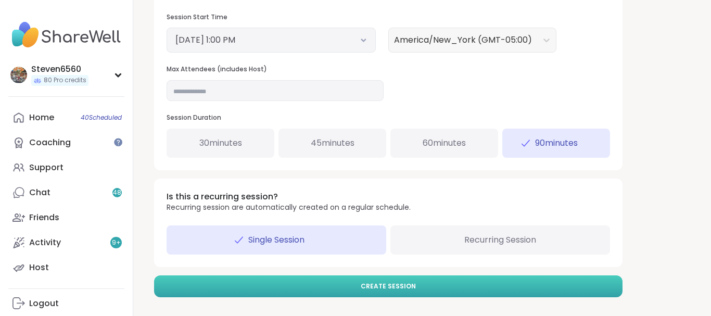
type textarea "**********"
click at [518, 286] on button "Create Session" at bounding box center [388, 286] width 469 height 22
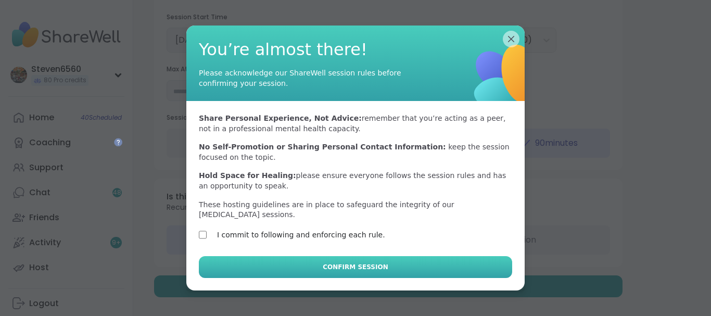
click at [230, 256] on button "Confirm Session" at bounding box center [355, 267] width 313 height 22
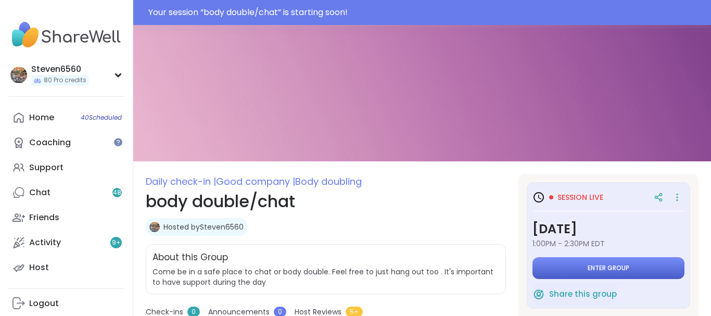
click at [596, 266] on span "Enter group" at bounding box center [609, 268] width 42 height 8
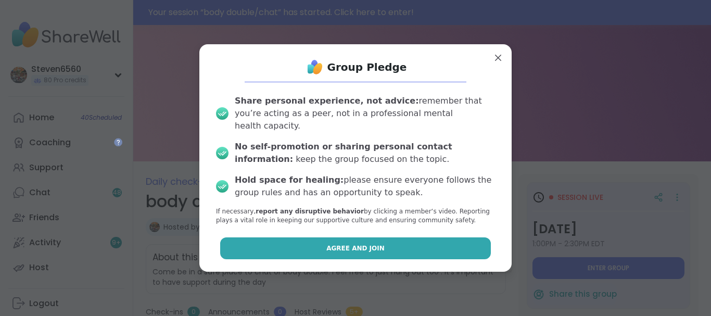
click at [451, 237] on button "Agree and Join" at bounding box center [355, 248] width 271 height 22
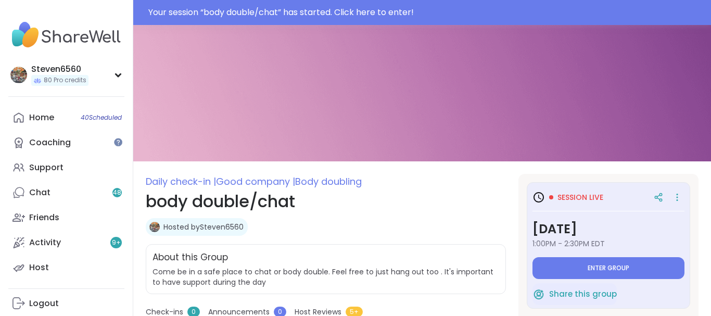
type textarea "*"
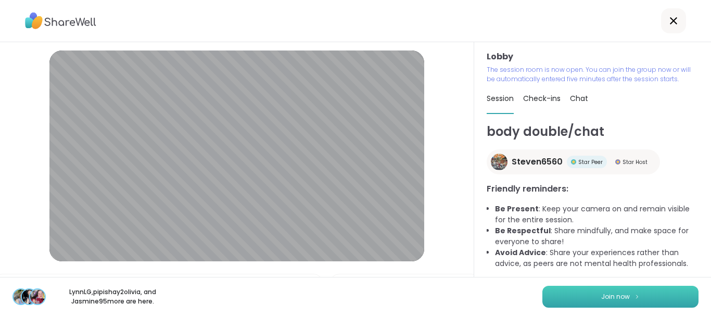
click at [582, 300] on button "Join now" at bounding box center [620, 297] width 156 height 22
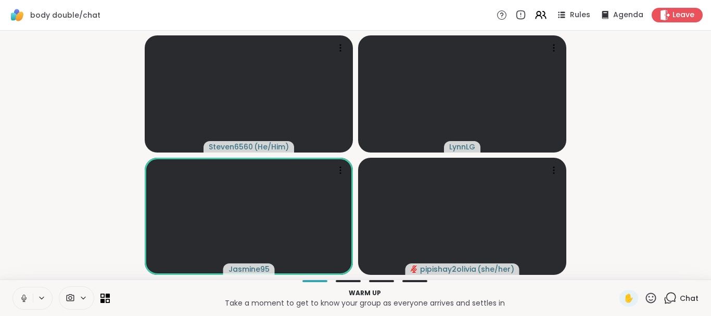
click at [674, 299] on icon at bounding box center [670, 298] width 13 height 13
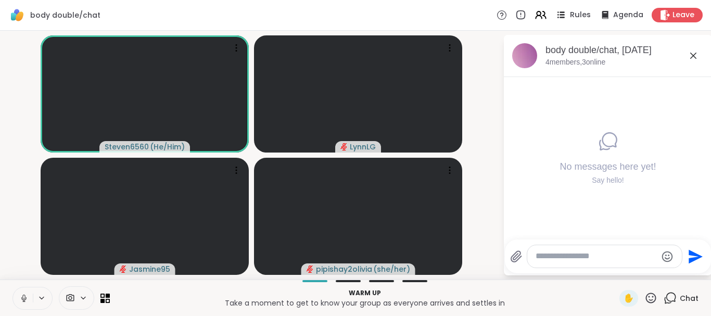
click at [583, 14] on span "Rules" at bounding box center [580, 15] width 21 height 11
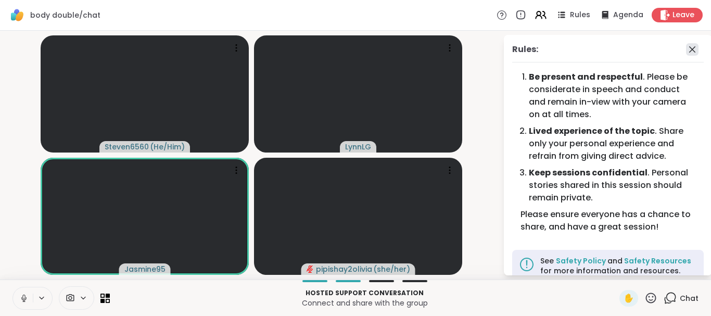
click at [694, 46] on icon at bounding box center [692, 49] width 12 height 12
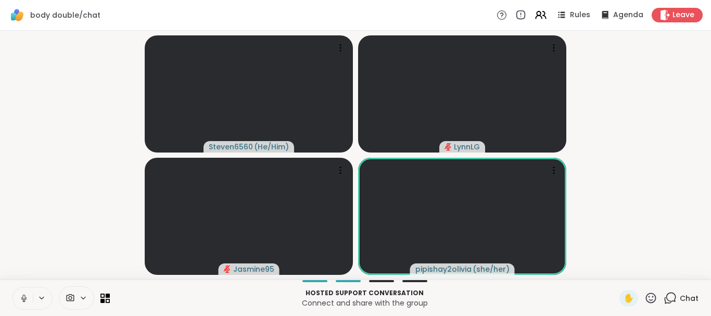
click at [694, 46] on video-player-container "Steven6560 ( He/Him ) [PERSON_NAME] Jasmine95 pipishay2olivia ( she/her )" at bounding box center [355, 155] width 699 height 241
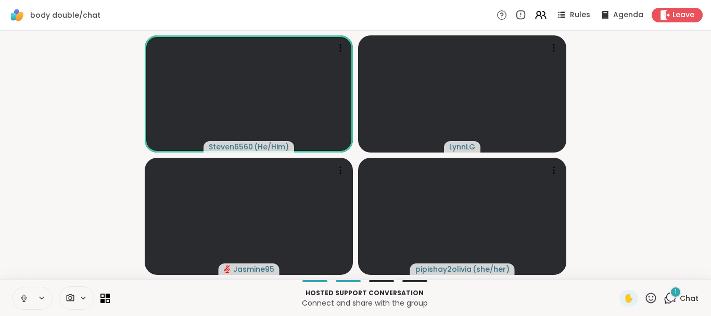
click at [689, 291] on div "1 Chat" at bounding box center [681, 298] width 35 height 17
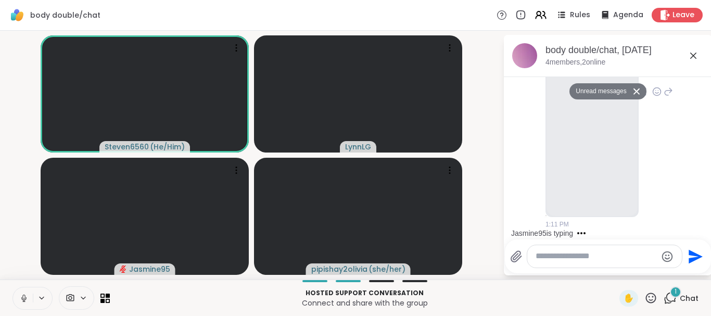
scroll to position [215, 0]
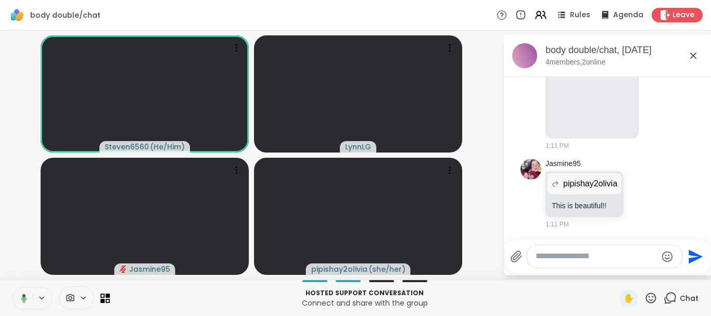
click at [710, 248] on div "Send" at bounding box center [608, 256] width 206 height 34
click at [696, 233] on div "[DATE] pipishay2olivia 1:11 PM Jasmine95 pipishay2olivia This is beautiful!! 1:…" at bounding box center [608, 158] width 208 height 162
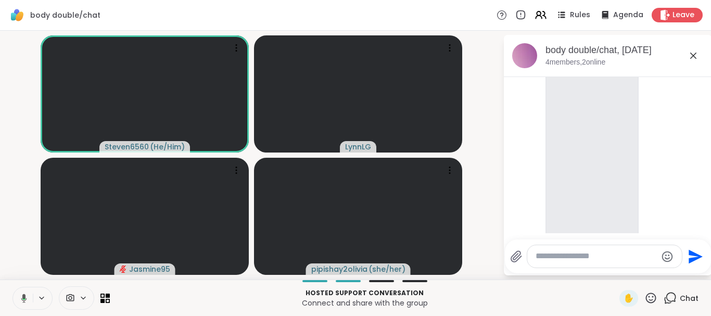
scroll to position [51, 0]
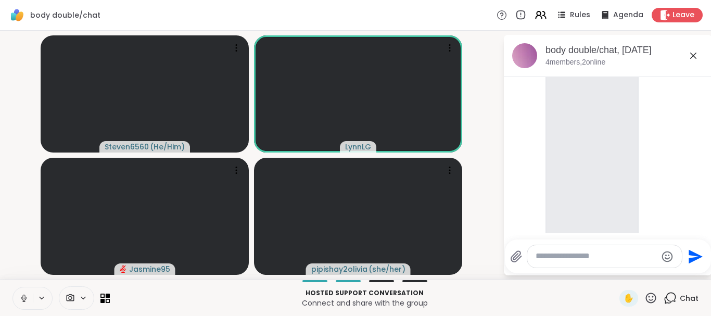
click at [24, 297] on icon at bounding box center [23, 298] width 9 height 9
click at [29, 299] on button at bounding box center [23, 298] width 20 height 22
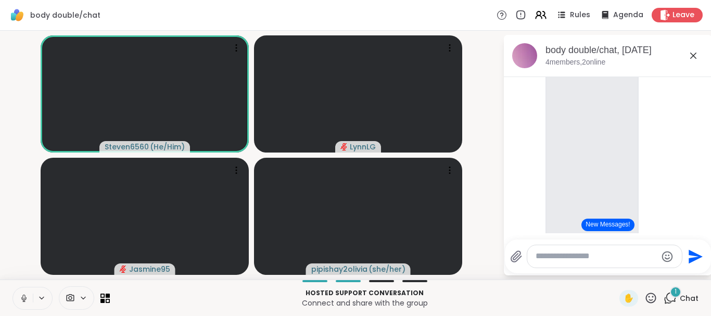
click at [487, 272] on video-player-container "Steven6560 ( He/Him ) [PERSON_NAME] Jasmine95 pipishay2olivia ( she/her )" at bounding box center [251, 155] width 490 height 241
click at [678, 294] on div "1" at bounding box center [675, 291] width 11 height 11
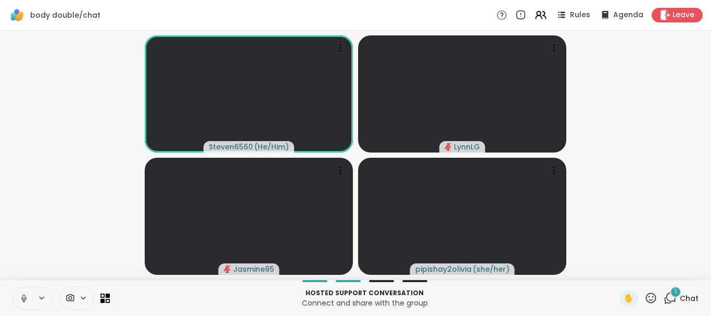
click at [678, 294] on div "1" at bounding box center [675, 291] width 11 height 11
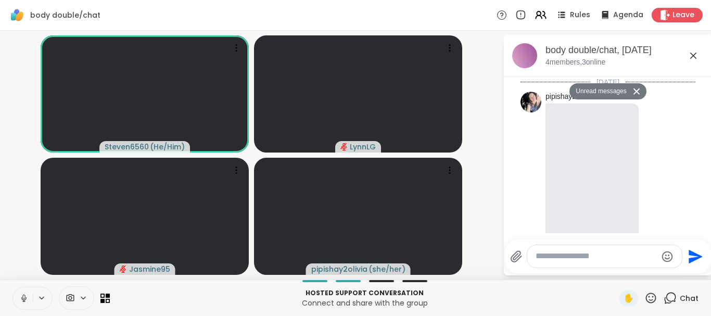
scroll to position [507, 0]
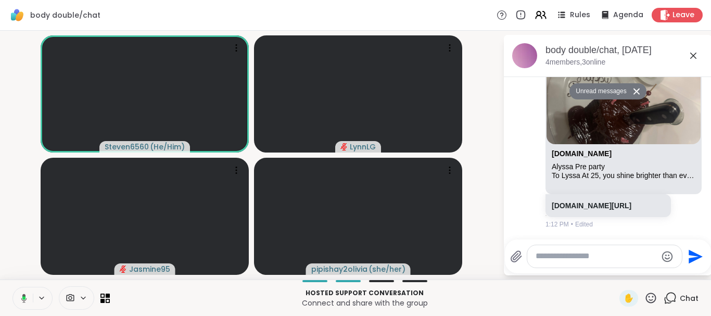
click at [508, 285] on div "Hosted support conversation Connect and share with the group ✋ Chat" at bounding box center [355, 298] width 711 height 36
click at [493, 132] on video-player-container "Steven6560 ( He/Him ) [PERSON_NAME] Jasmine95 pipishay2olivia ( she/her )" at bounding box center [251, 155] width 490 height 241
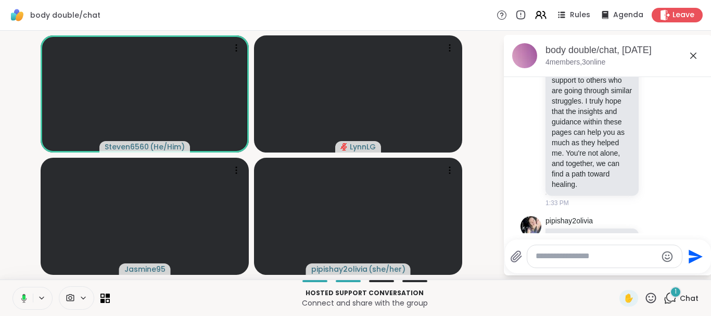
scroll to position [1169, 0]
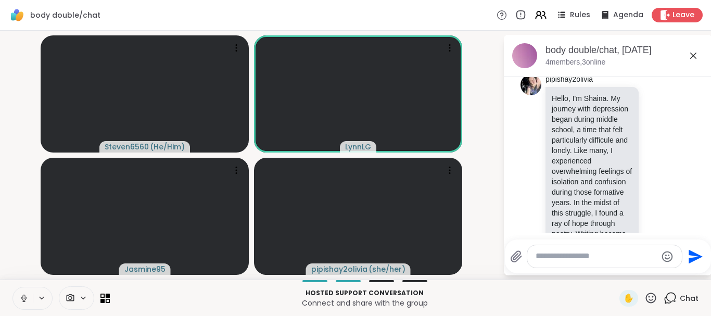
scroll to position [940, 0]
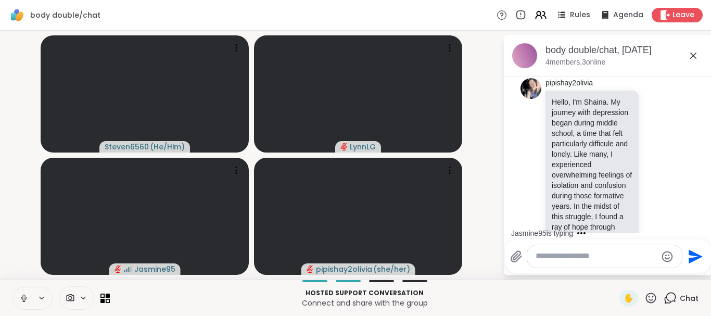
click at [707, 262] on div "Send" at bounding box center [608, 256] width 206 height 34
click at [613, 227] on button "New Messages!" at bounding box center [608, 225] width 53 height 12
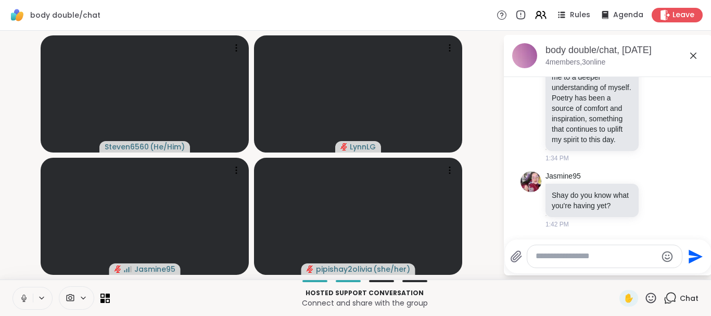
click at [559, 254] on textarea "Type your message" at bounding box center [596, 256] width 121 height 11
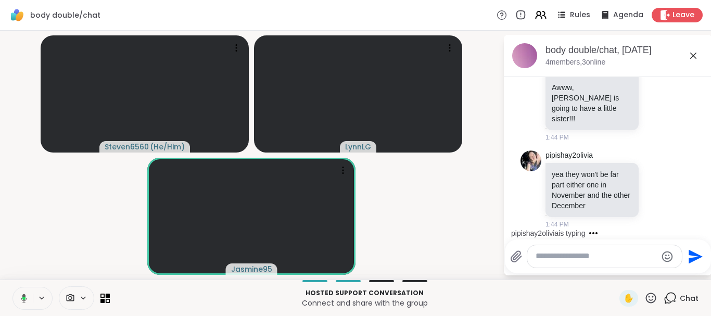
scroll to position [1726, 0]
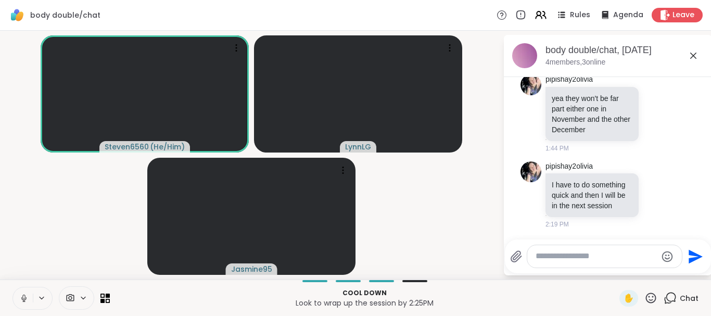
paste textarea "**********"
type textarea "**********"
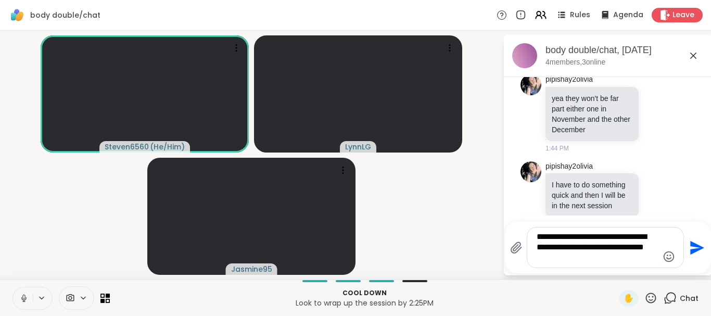
click at [691, 248] on icon "Send" at bounding box center [696, 247] width 17 height 17
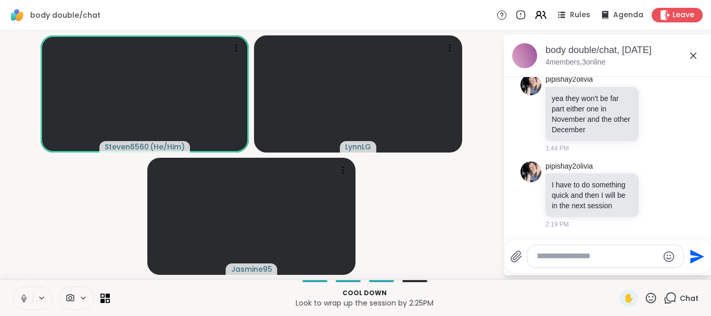
scroll to position [1813, 0]
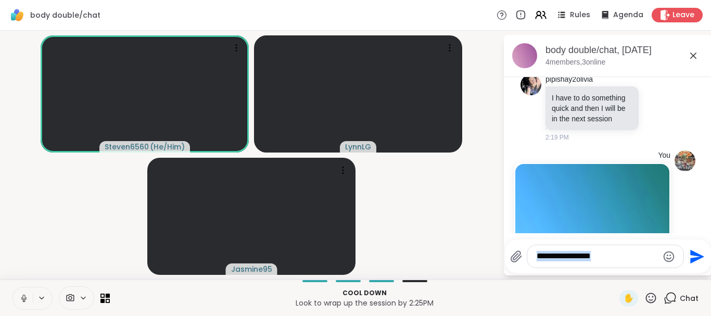
drag, startPoint x: 708, startPoint y: 284, endPoint x: 709, endPoint y: 255, distance: 28.7
click at [709, 255] on div "body double/chat Rules Agenda Leave Steven6560 ( He/Him ) [PERSON_NAME] Jasmine…" at bounding box center [355, 158] width 711 height 316
click at [709, 263] on div "Send" at bounding box center [608, 256] width 206 height 34
drag, startPoint x: 709, startPoint y: 263, endPoint x: 708, endPoint y: 237, distance: 26.0
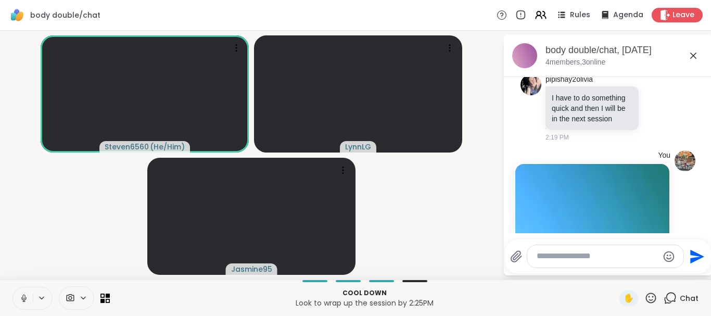
click at [708, 237] on div "body double/chat, [DATE] 4 members, 3 online [DATE] pipishay2olivia 1:11 PM Jas…" at bounding box center [608, 155] width 208 height 241
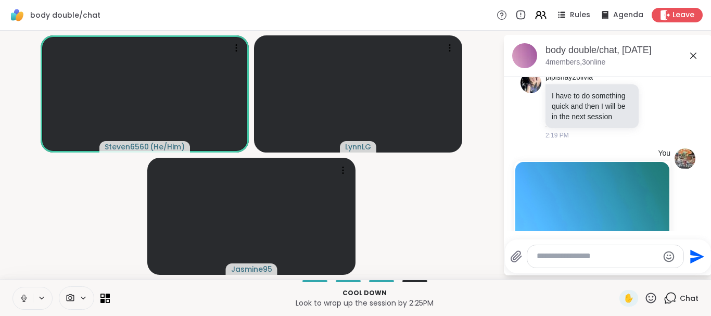
click at [699, 241] on div "Send" at bounding box center [608, 256] width 206 height 34
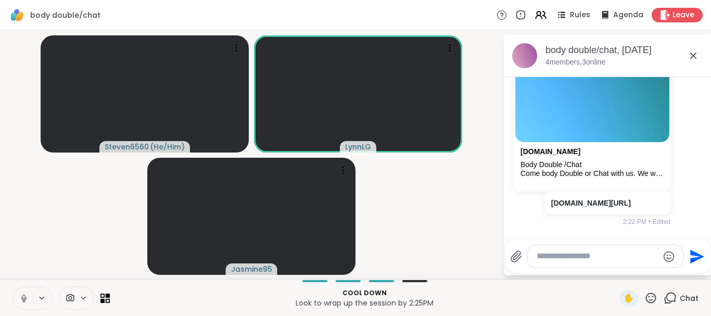
scroll to position [1977, 0]
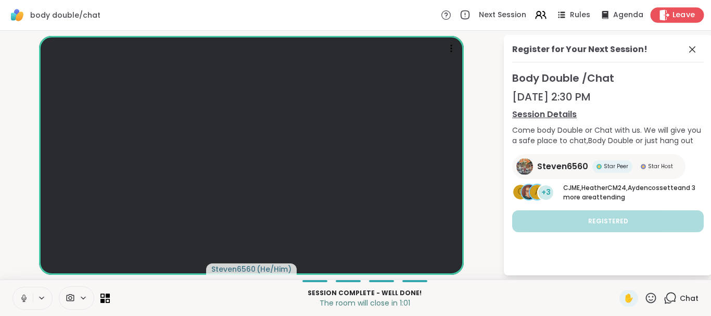
click at [675, 10] on span "Leave" at bounding box center [684, 15] width 23 height 11
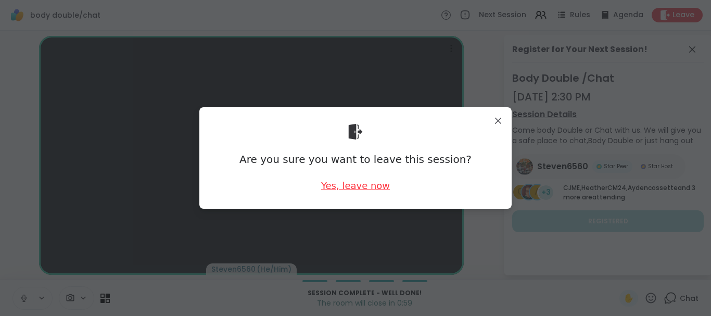
click at [371, 185] on div "Yes, leave now" at bounding box center [355, 185] width 69 height 13
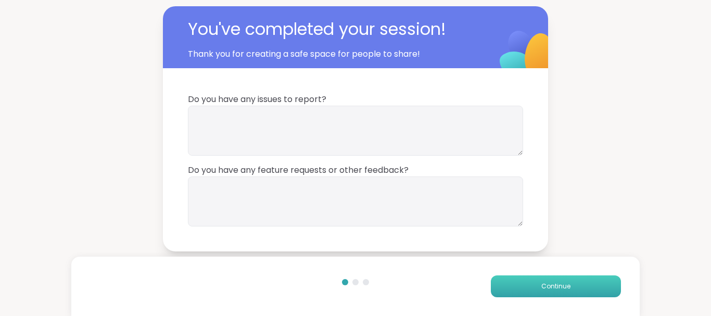
click at [524, 284] on button "Continue" at bounding box center [556, 286] width 130 height 22
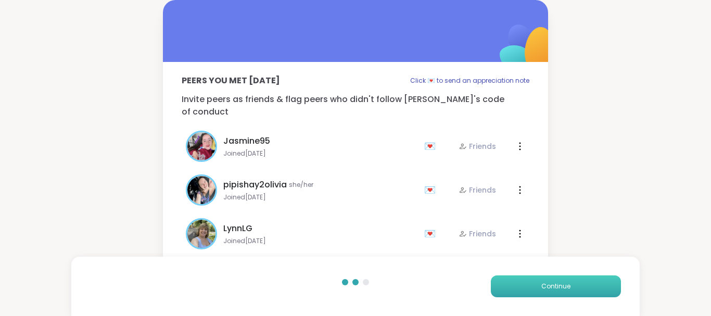
click at [524, 284] on button "Continue" at bounding box center [556, 286] width 130 height 22
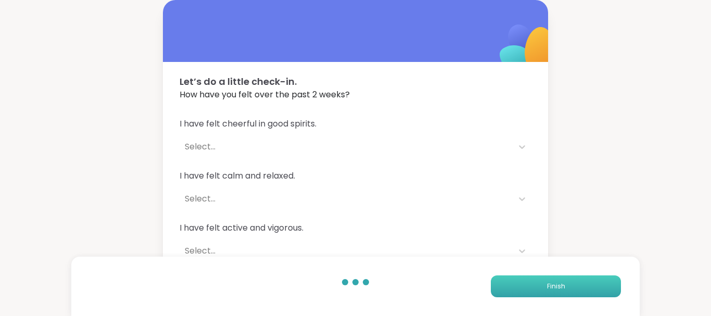
click at [524, 284] on button "Finish" at bounding box center [556, 286] width 130 height 22
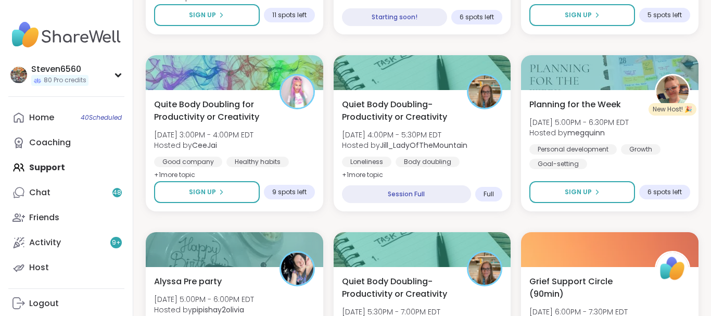
scroll to position [597, 0]
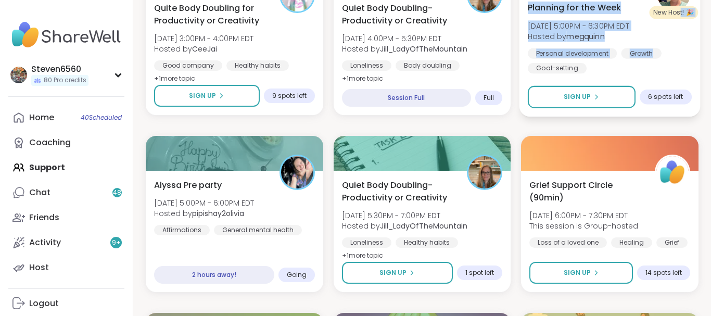
drag, startPoint x: 681, startPoint y: 12, endPoint x: 710, endPoint y: 9, distance: 28.9
click at [700, 9] on div "New Host! 🎉 Planning for the Week [DATE] 5:00PM - 6:30PM EDT Hosted by megquinn…" at bounding box center [610, 36] width 181 height 159
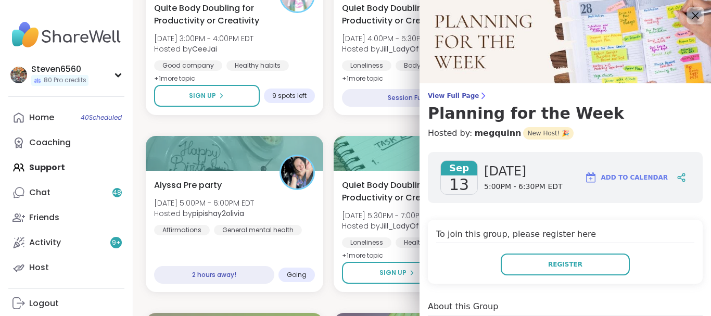
click at [695, 15] on icon at bounding box center [695, 15] width 7 height 7
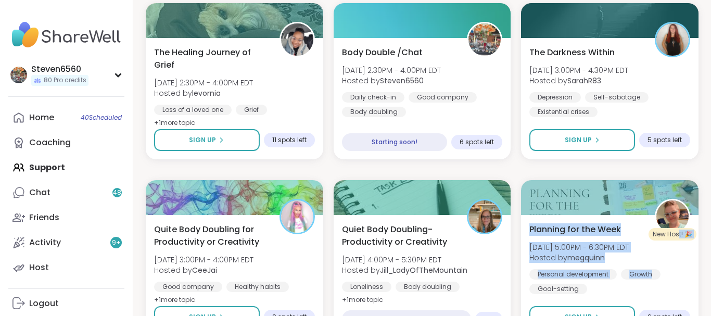
scroll to position [349, 0]
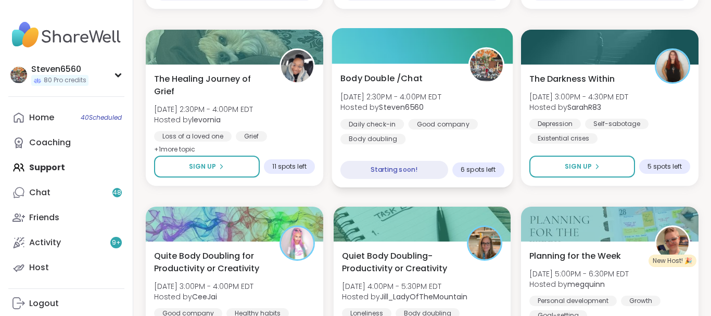
click at [405, 119] on div "Body Double /Chat [DATE] 2:30PM - 4:00PM EDT Hosted by Steven6560 Daily check-i…" at bounding box center [422, 108] width 164 height 72
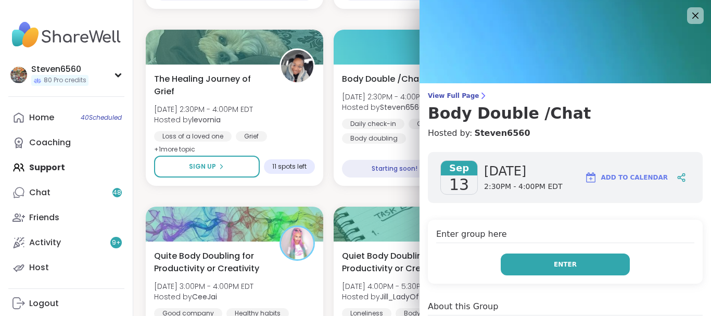
click at [563, 260] on span "Enter" at bounding box center [565, 264] width 23 height 9
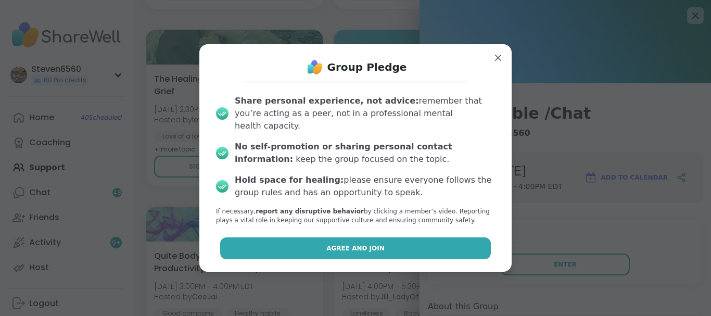
click at [449, 244] on button "Agree and Join" at bounding box center [355, 248] width 271 height 22
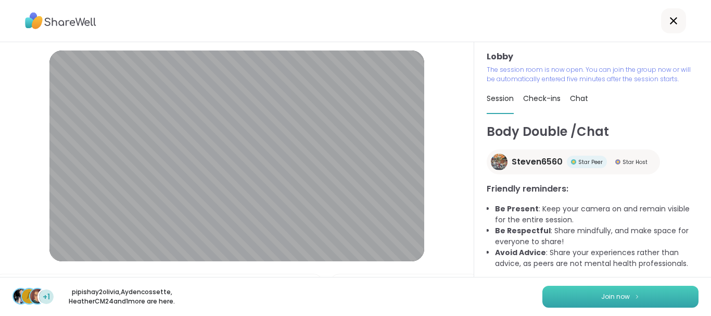
click at [669, 294] on button "Join now" at bounding box center [620, 297] width 156 height 22
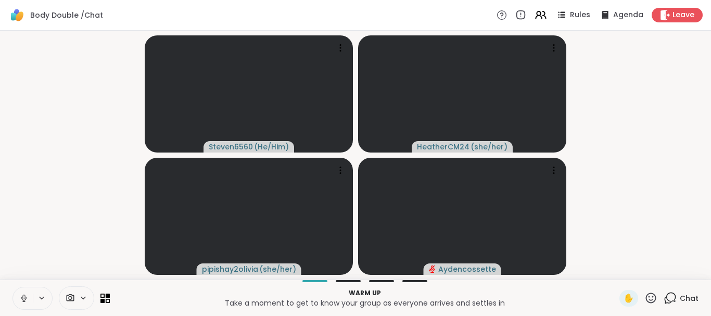
click at [683, 294] on span "Chat" at bounding box center [689, 298] width 19 height 10
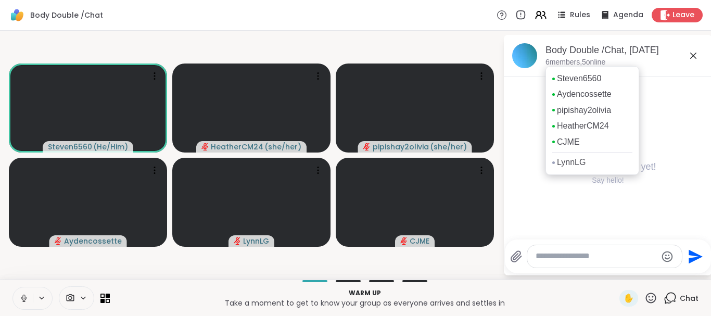
click at [551, 59] on p "6 members, 5 online" at bounding box center [576, 62] width 60 height 10
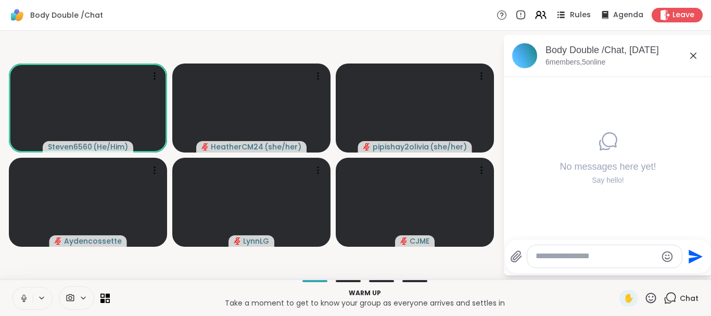
click at [586, 17] on span "Rules" at bounding box center [580, 15] width 21 height 11
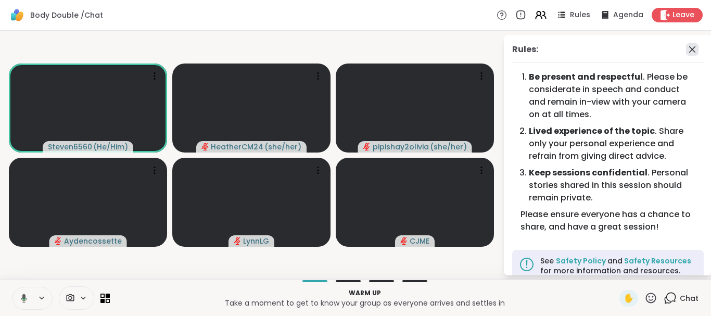
click at [690, 47] on icon at bounding box center [692, 49] width 6 height 6
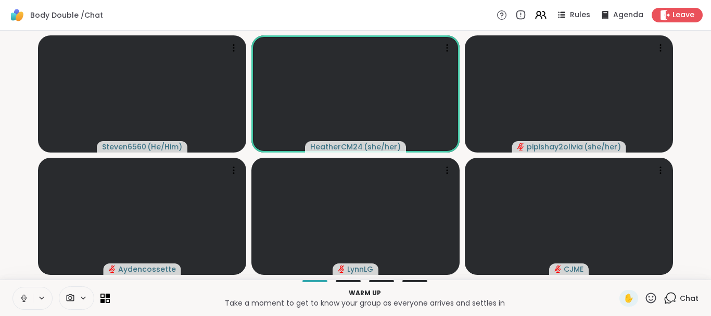
click at [672, 294] on icon at bounding box center [670, 298] width 13 height 13
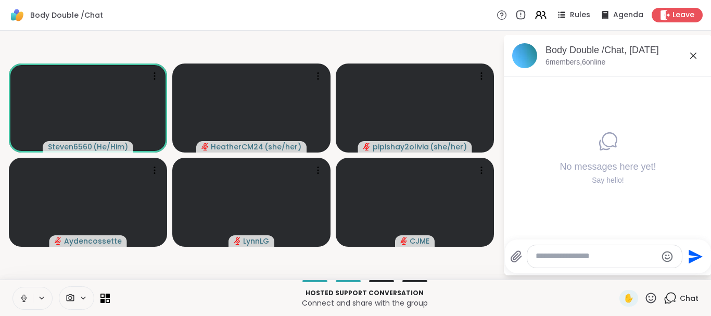
click at [541, 253] on textarea "Type your message" at bounding box center [596, 256] width 121 height 11
click at [594, 254] on textarea "***" at bounding box center [597, 256] width 121 height 11
click at [20, 300] on icon at bounding box center [23, 298] width 9 height 9
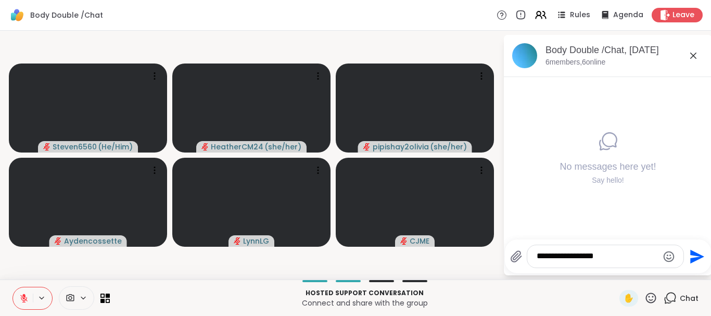
click at [610, 260] on textarea "**********" at bounding box center [597, 256] width 121 height 11
type textarea "**********"
click at [694, 254] on icon "Send" at bounding box center [697, 253] width 14 height 14
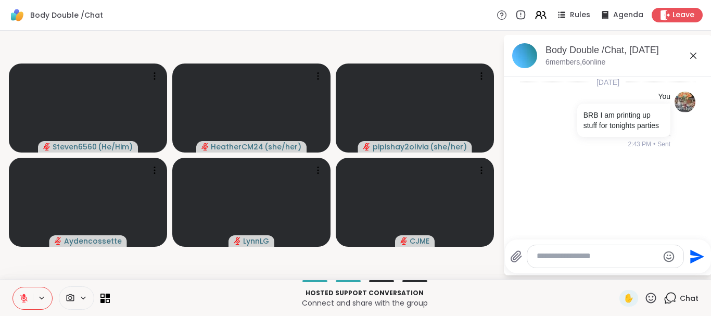
click at [26, 293] on button at bounding box center [23, 298] width 20 height 22
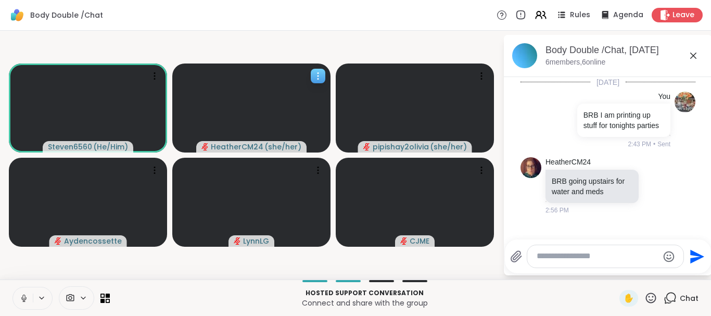
click at [209, 95] on div at bounding box center [251, 108] width 158 height 89
click at [299, 31] on div "Steven6560 ( He/Him ) HeatherCM24 ( she/her ) pipishay2olivia ( she/her ) Ayden…" at bounding box center [355, 155] width 711 height 249
click at [24, 300] on icon at bounding box center [23, 298] width 9 height 9
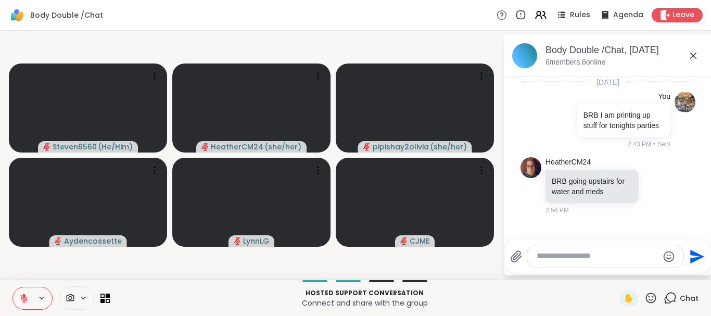
click at [24, 300] on icon at bounding box center [23, 298] width 9 height 9
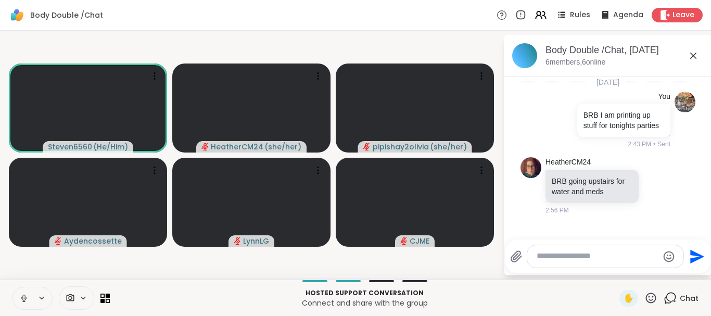
click at [24, 300] on icon at bounding box center [23, 298] width 9 height 9
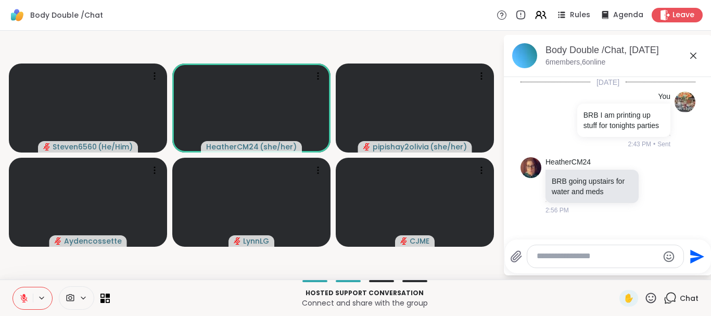
click at [24, 300] on icon at bounding box center [23, 298] width 9 height 9
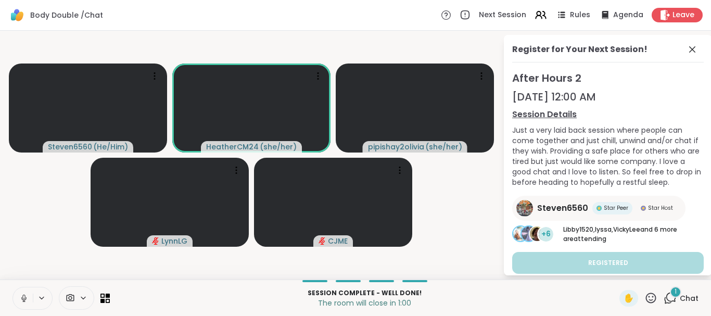
click at [670, 296] on icon at bounding box center [670, 298] width 13 height 13
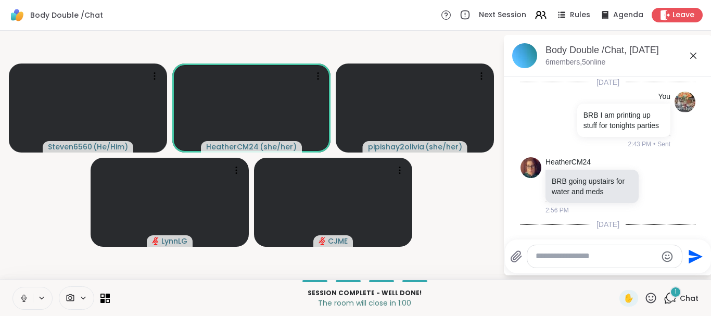
scroll to position [868, 0]
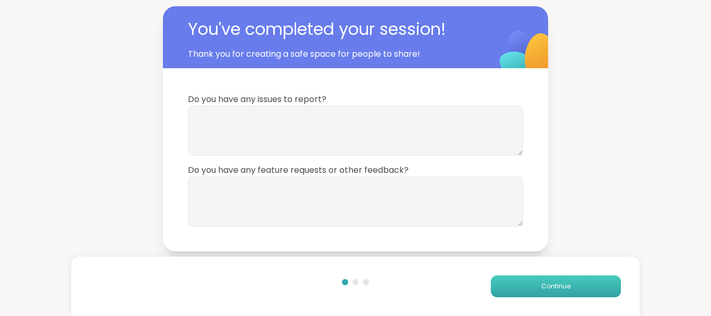
click at [602, 288] on button "Continue" at bounding box center [556, 286] width 130 height 22
